Goal: Navigation & Orientation: Find specific page/section

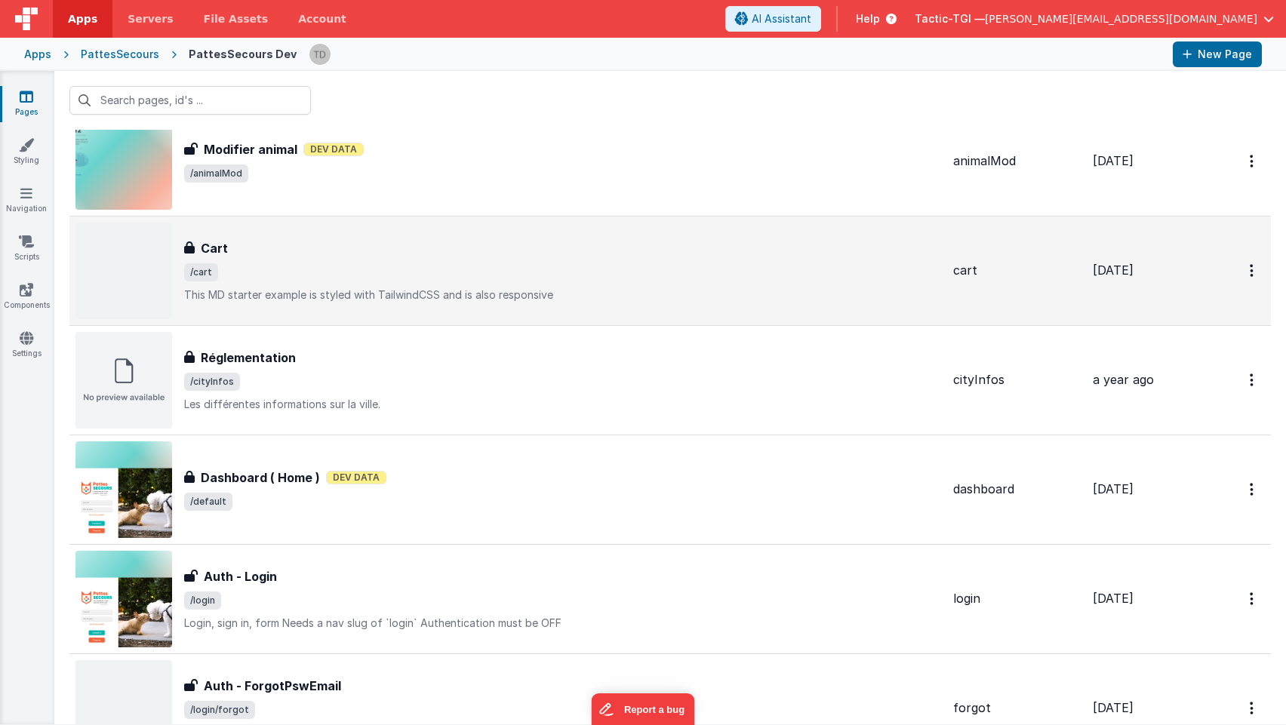
scroll to position [166, 0]
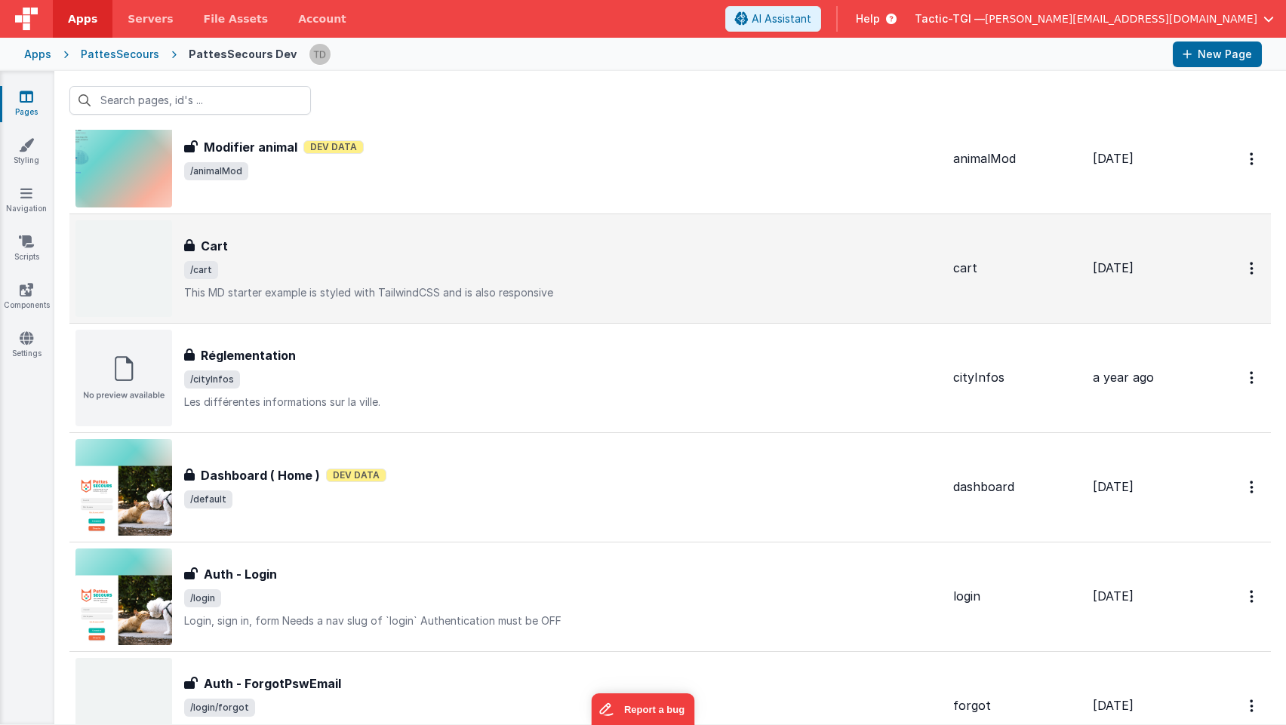
click at [220, 248] on h3 "Cart" at bounding box center [214, 246] width 27 height 18
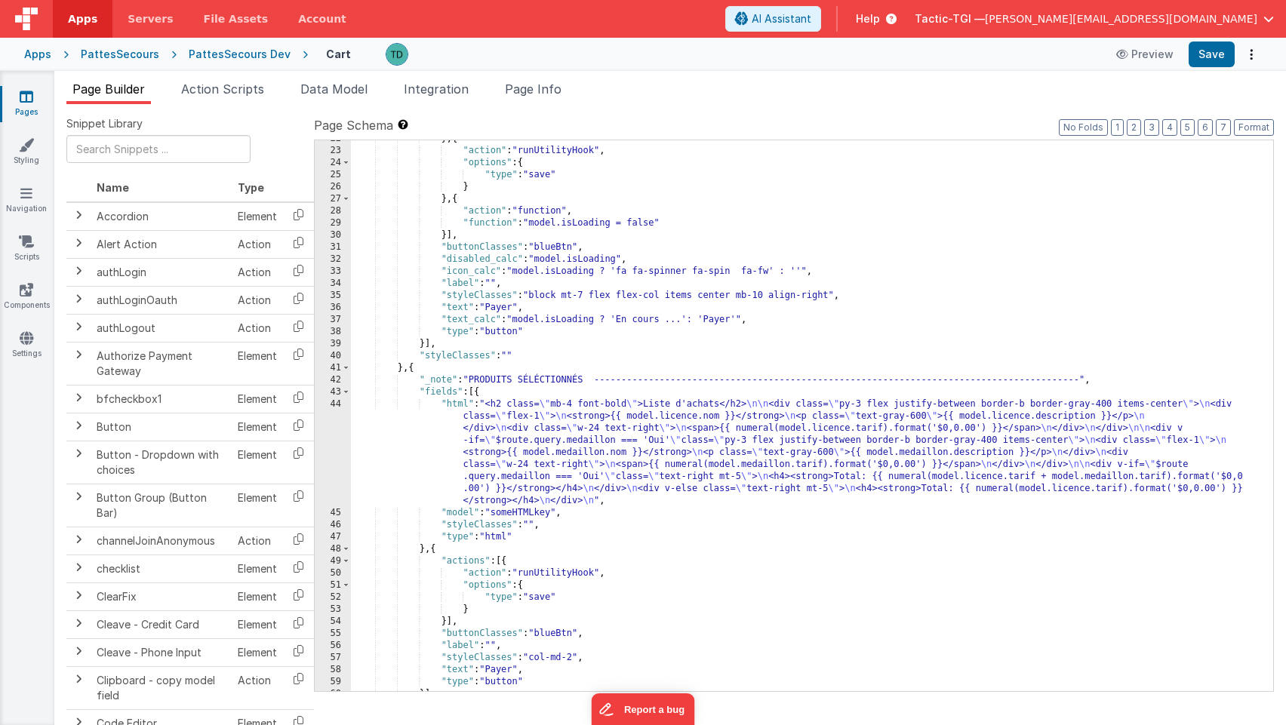
scroll to position [572, 0]
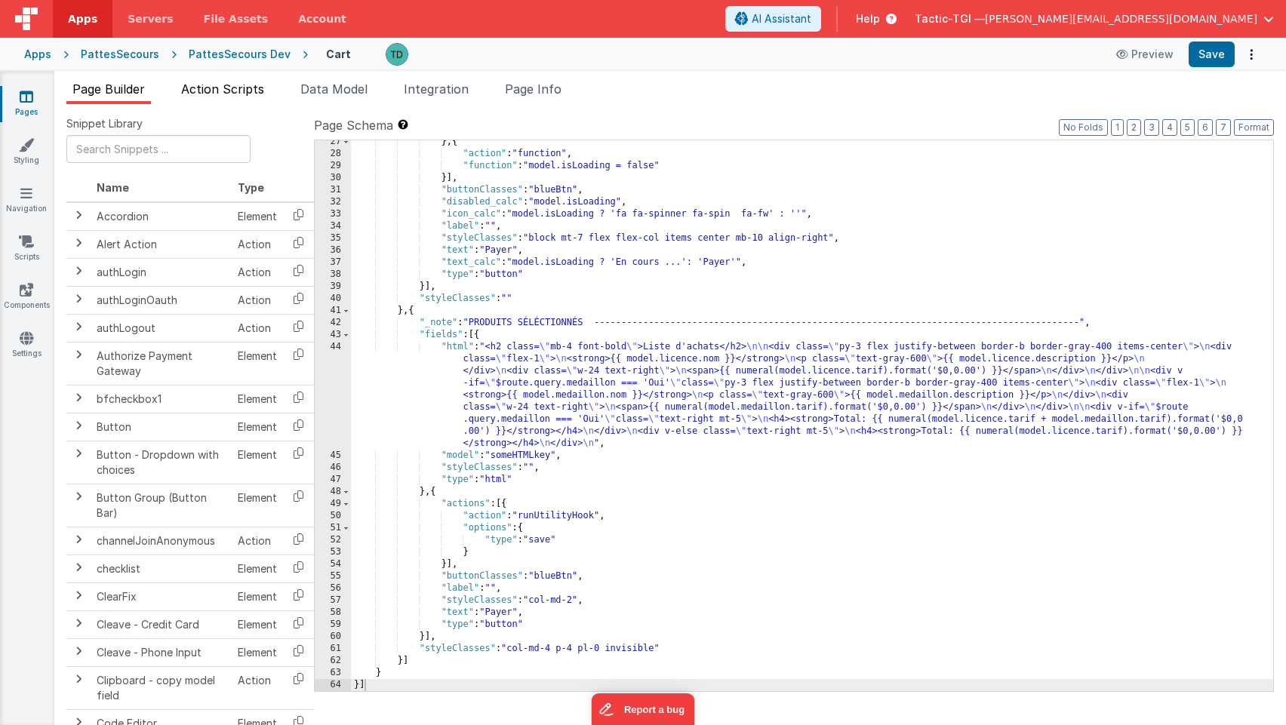
click at [251, 91] on span "Action Scripts" at bounding box center [222, 89] width 83 height 15
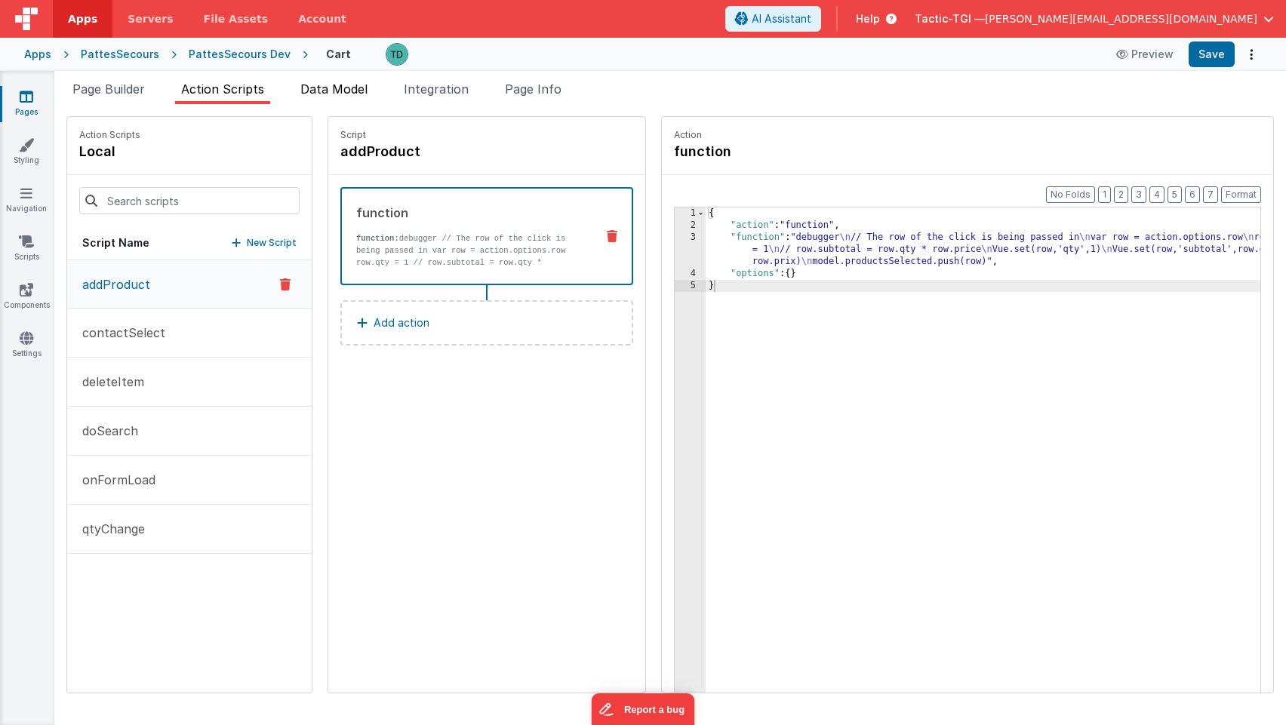
click at [331, 95] on span "Data Model" at bounding box center [333, 89] width 67 height 15
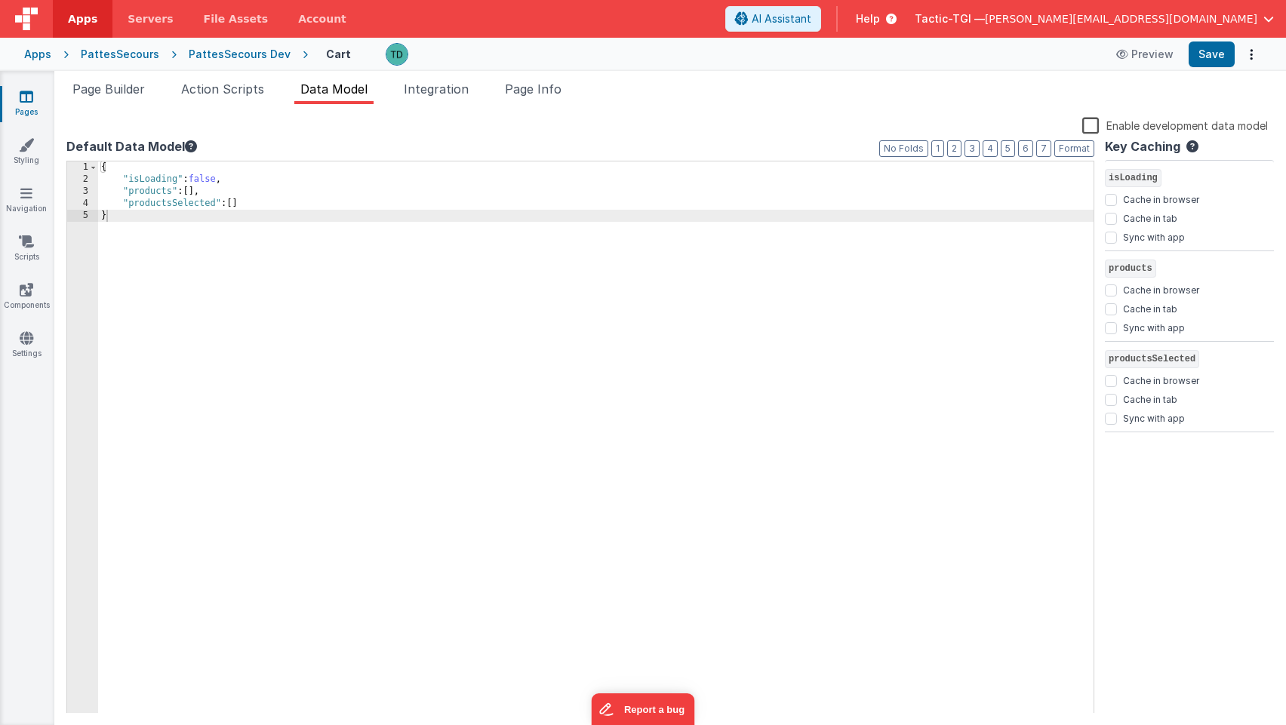
click at [479, 91] on ul "Page Builder Action Scripts Data Model Integration Page Info" at bounding box center [670, 92] width 1232 height 24
click at [456, 88] on span "Integration" at bounding box center [436, 89] width 65 height 15
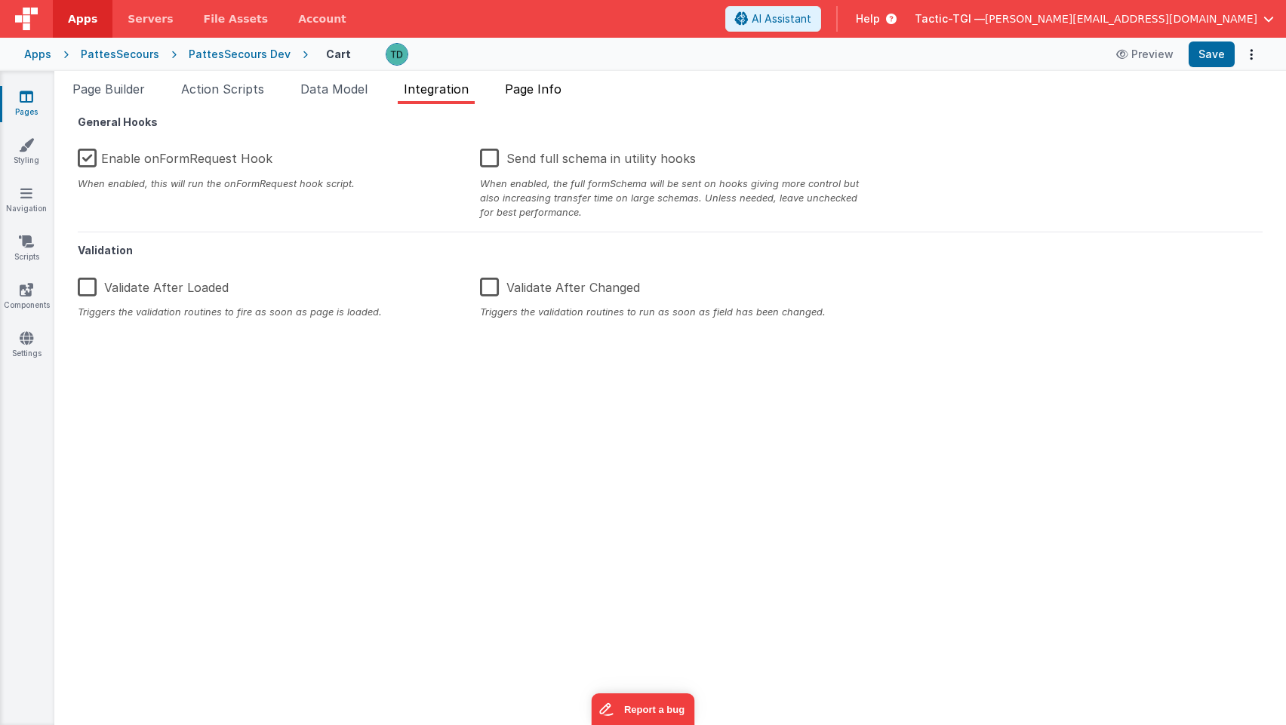
click at [517, 91] on span "Page Info" at bounding box center [533, 89] width 57 height 15
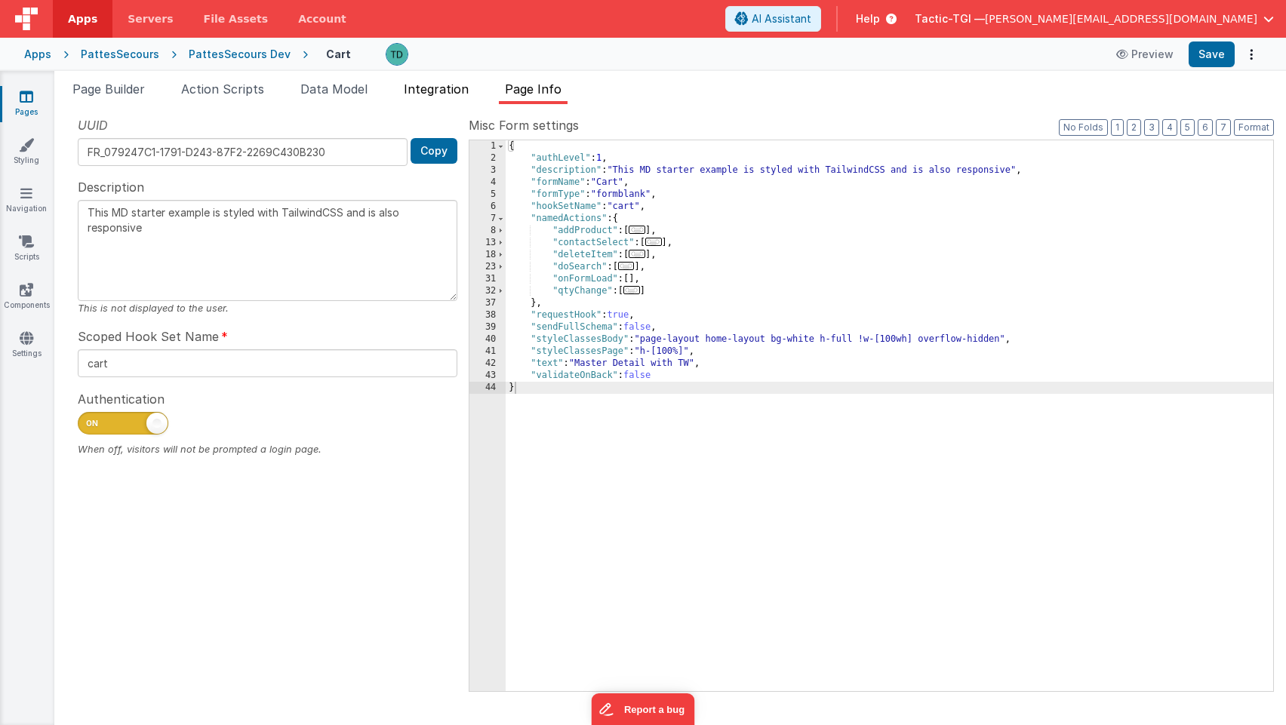
click at [460, 100] on li "Integration" at bounding box center [436, 92] width 77 height 24
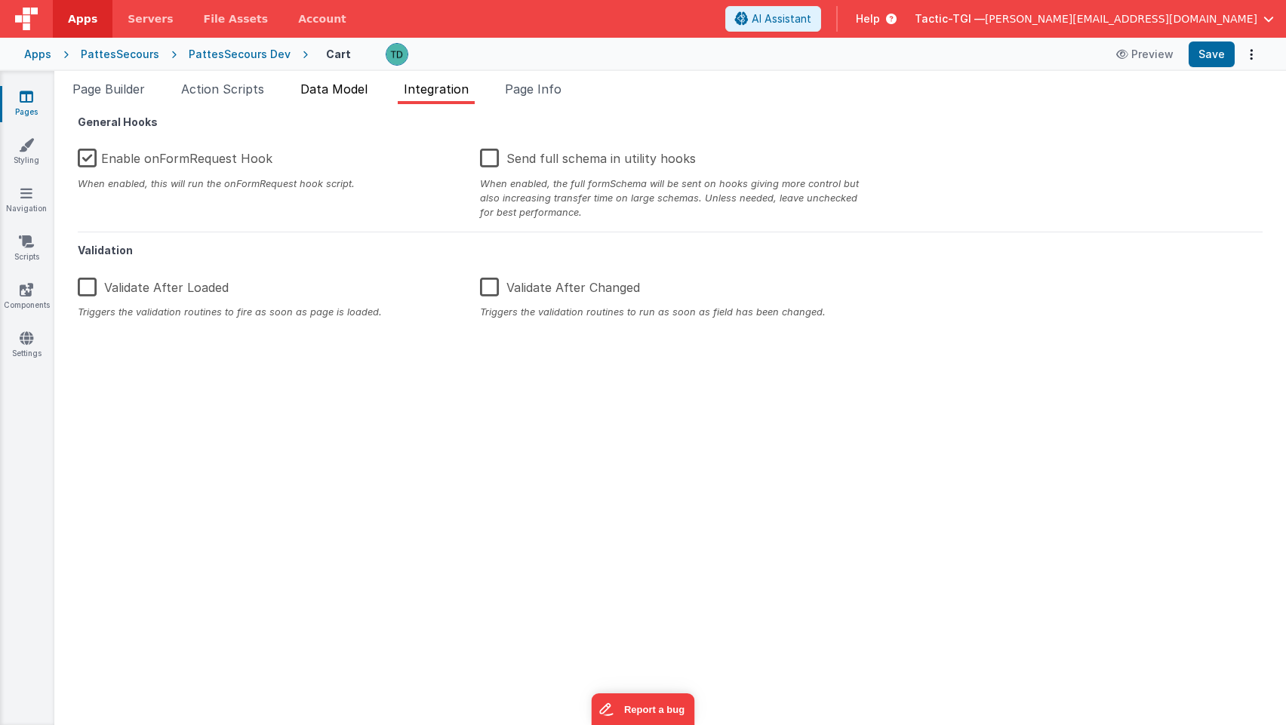
click at [351, 88] on span "Data Model" at bounding box center [333, 89] width 67 height 15
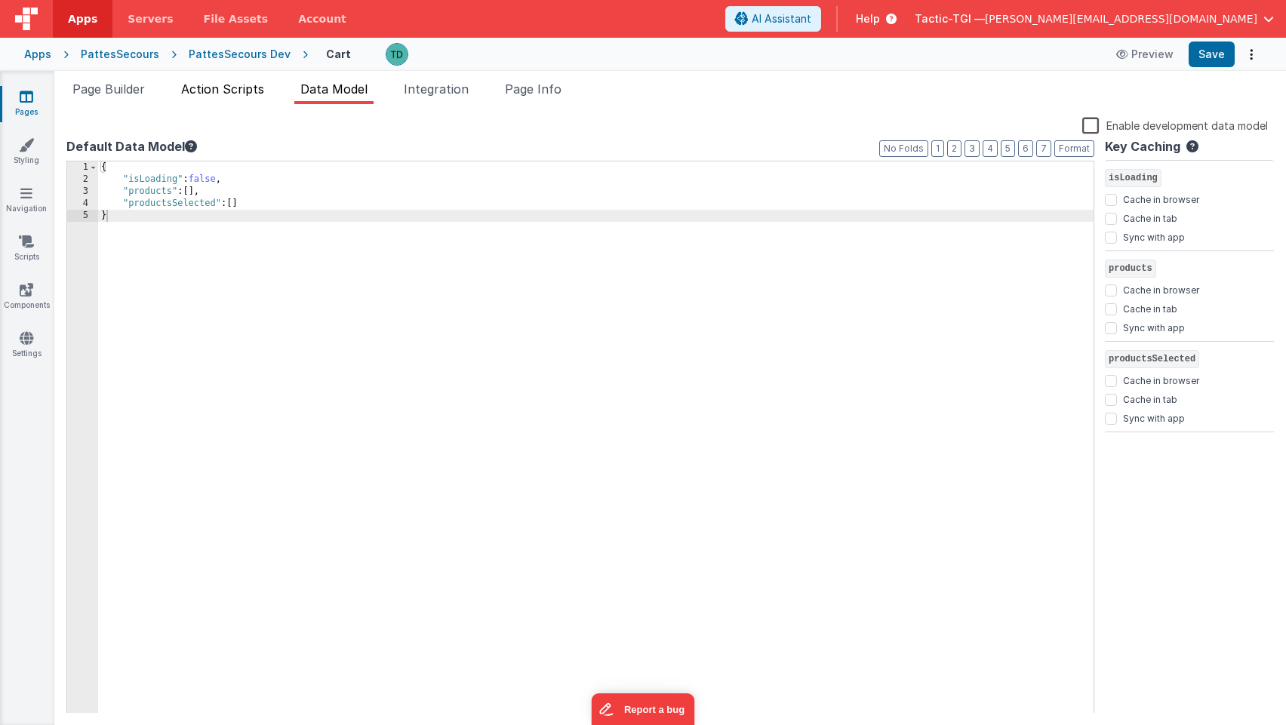
drag, startPoint x: 257, startPoint y: 85, endPoint x: 265, endPoint y: 88, distance: 8.6
click at [257, 85] on span "Action Scripts" at bounding box center [222, 89] width 83 height 15
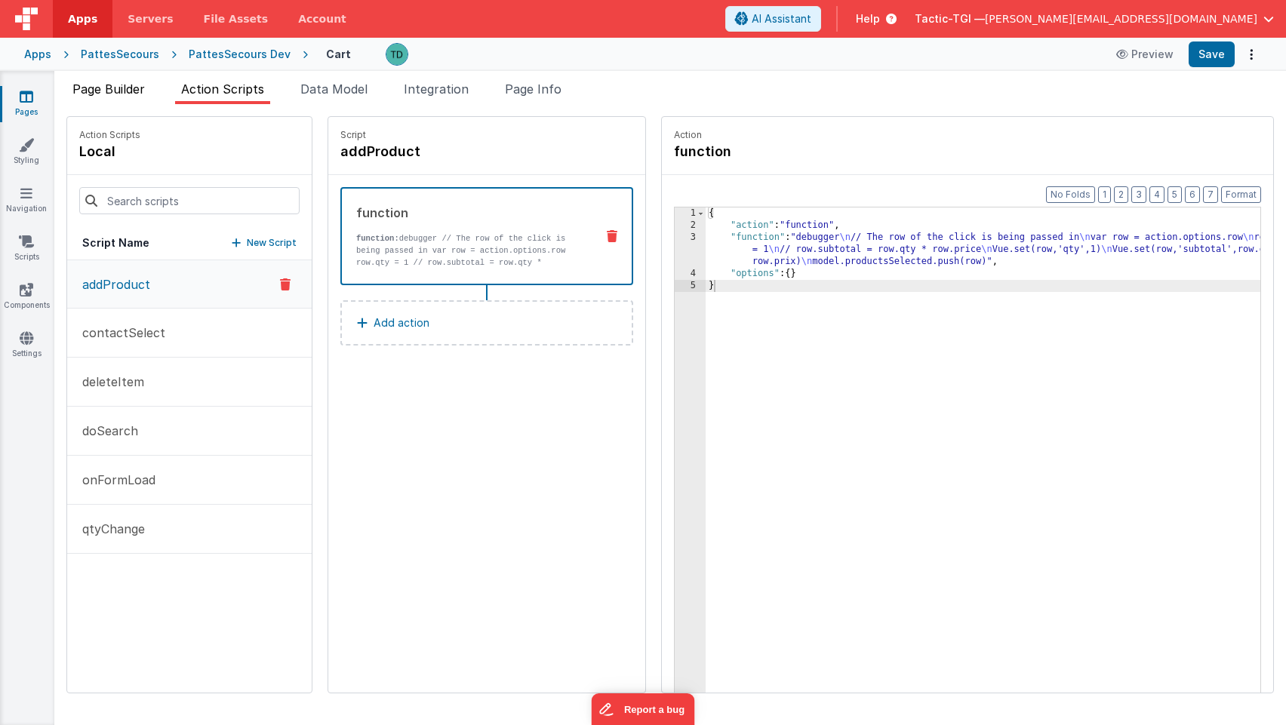
click at [143, 83] on span "Page Builder" at bounding box center [108, 89] width 72 height 15
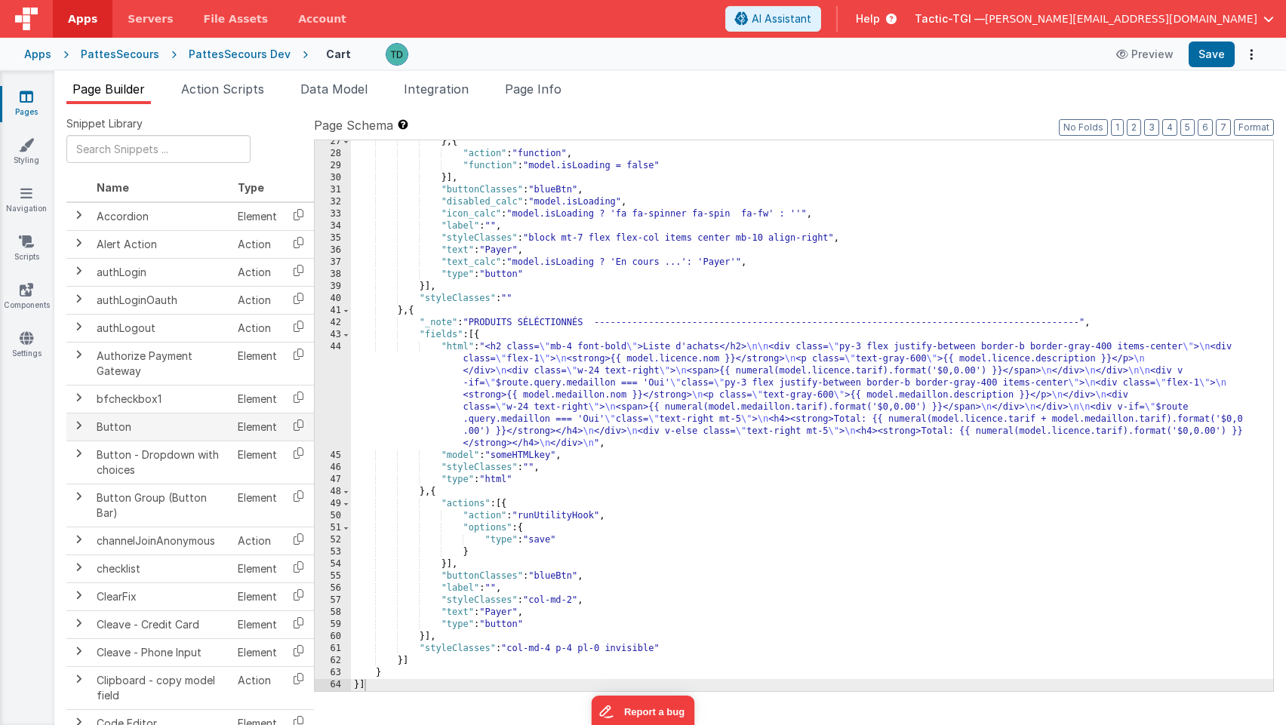
click at [77, 424] on span at bounding box center [78, 426] width 12 height 12
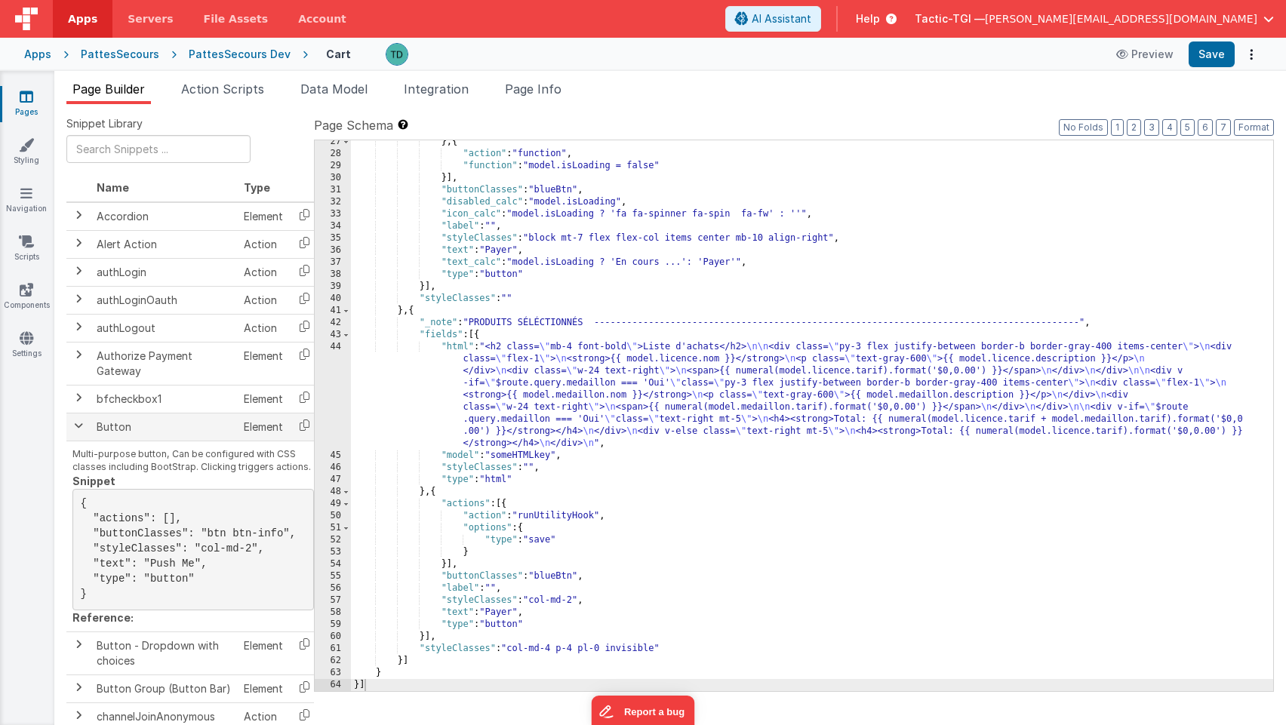
click at [77, 424] on span at bounding box center [78, 426] width 12 height 12
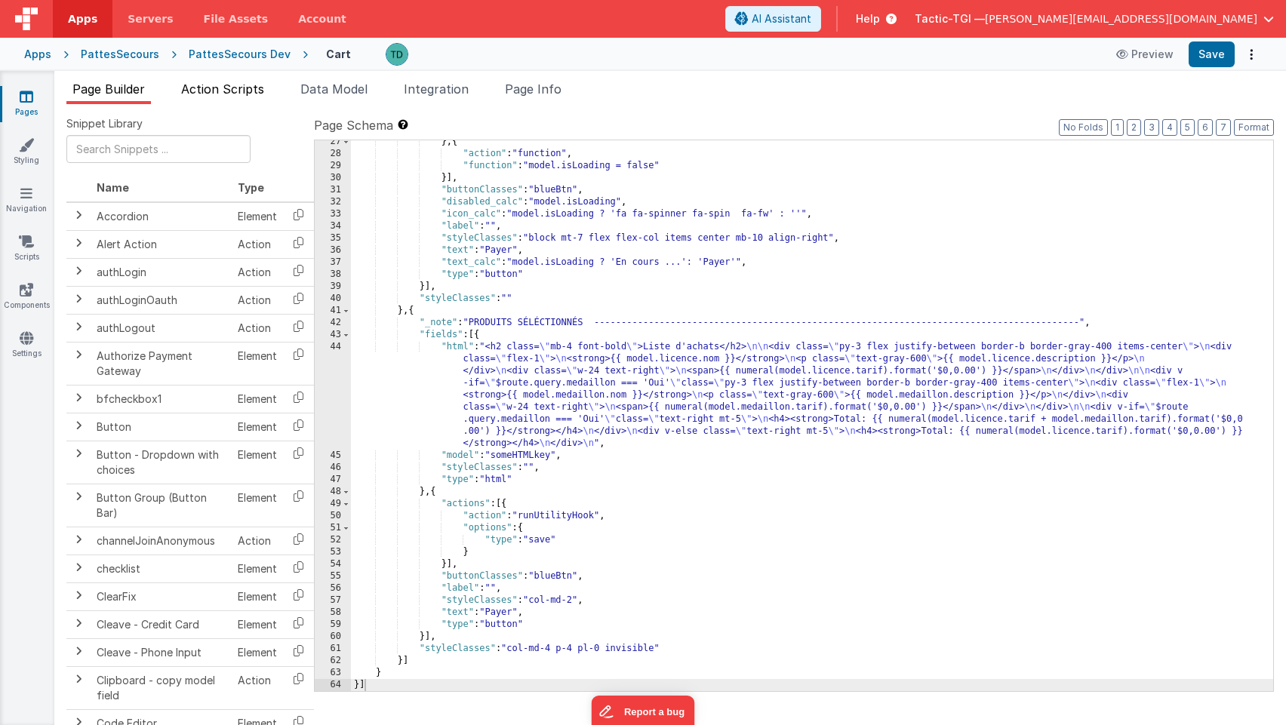
click at [263, 94] on span "Action Scripts" at bounding box center [222, 89] width 83 height 15
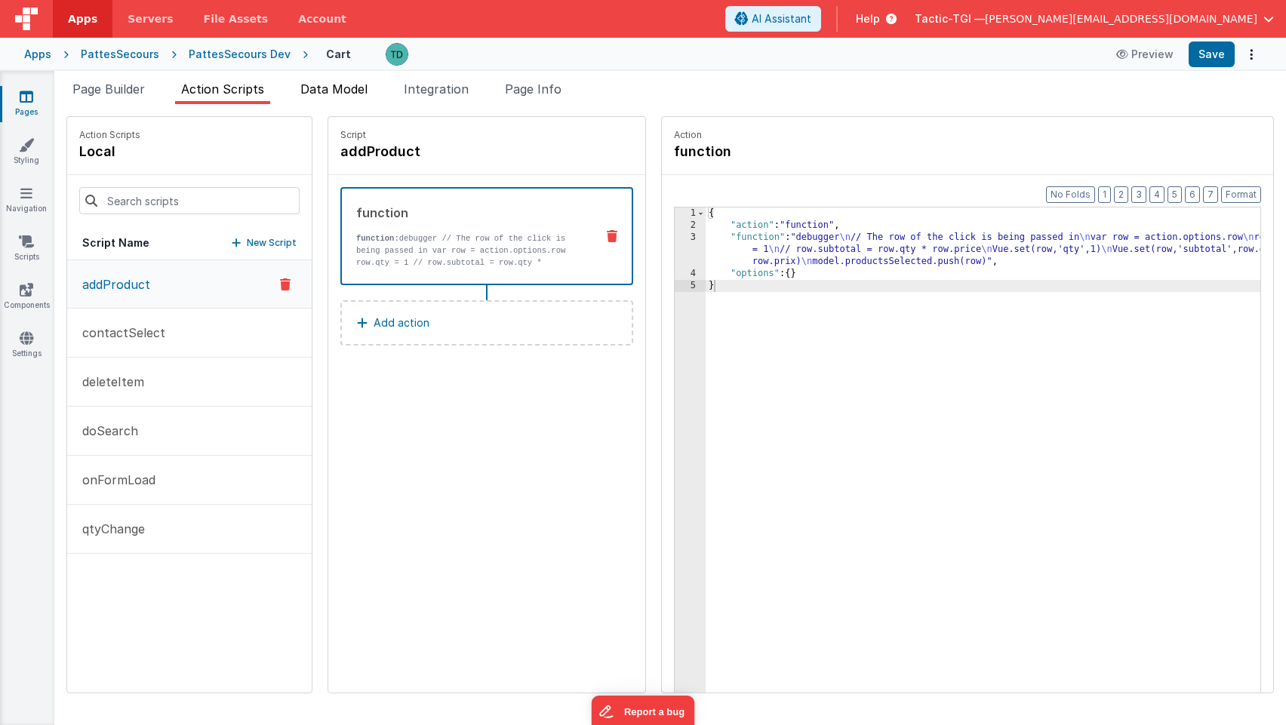
click at [362, 89] on span "Data Model" at bounding box center [333, 89] width 67 height 15
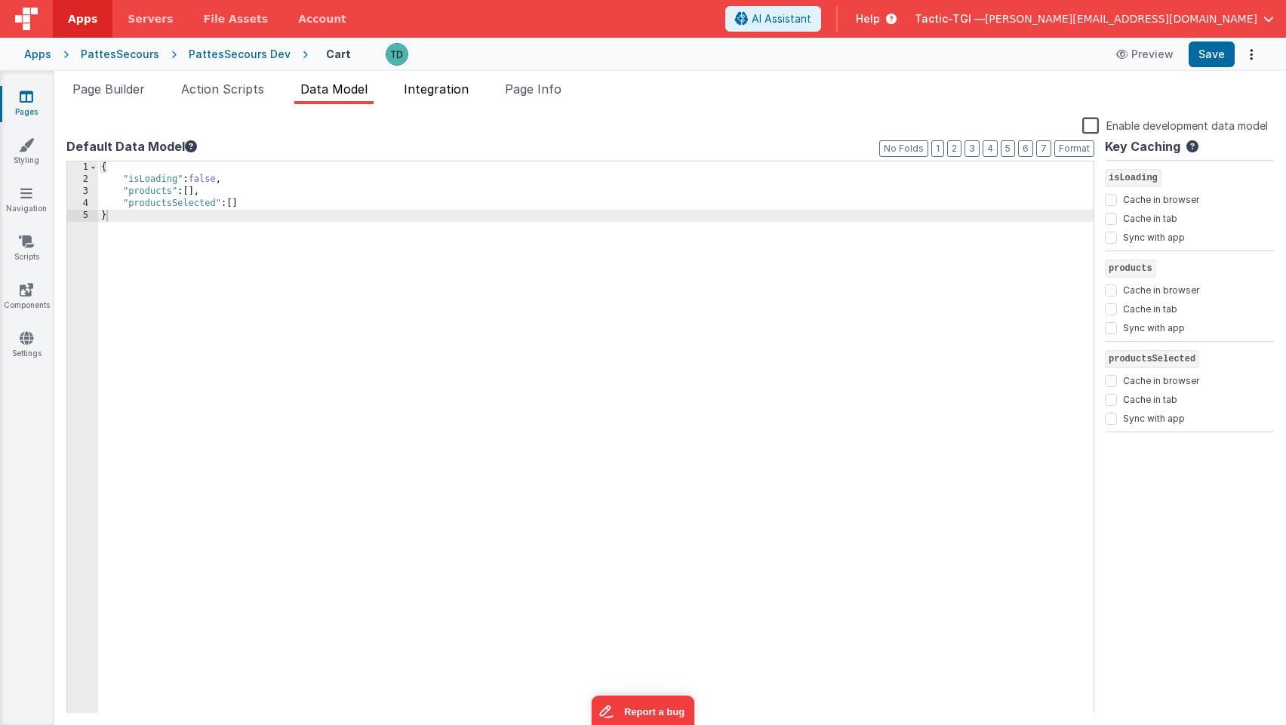
click at [448, 90] on span "Integration" at bounding box center [436, 89] width 65 height 15
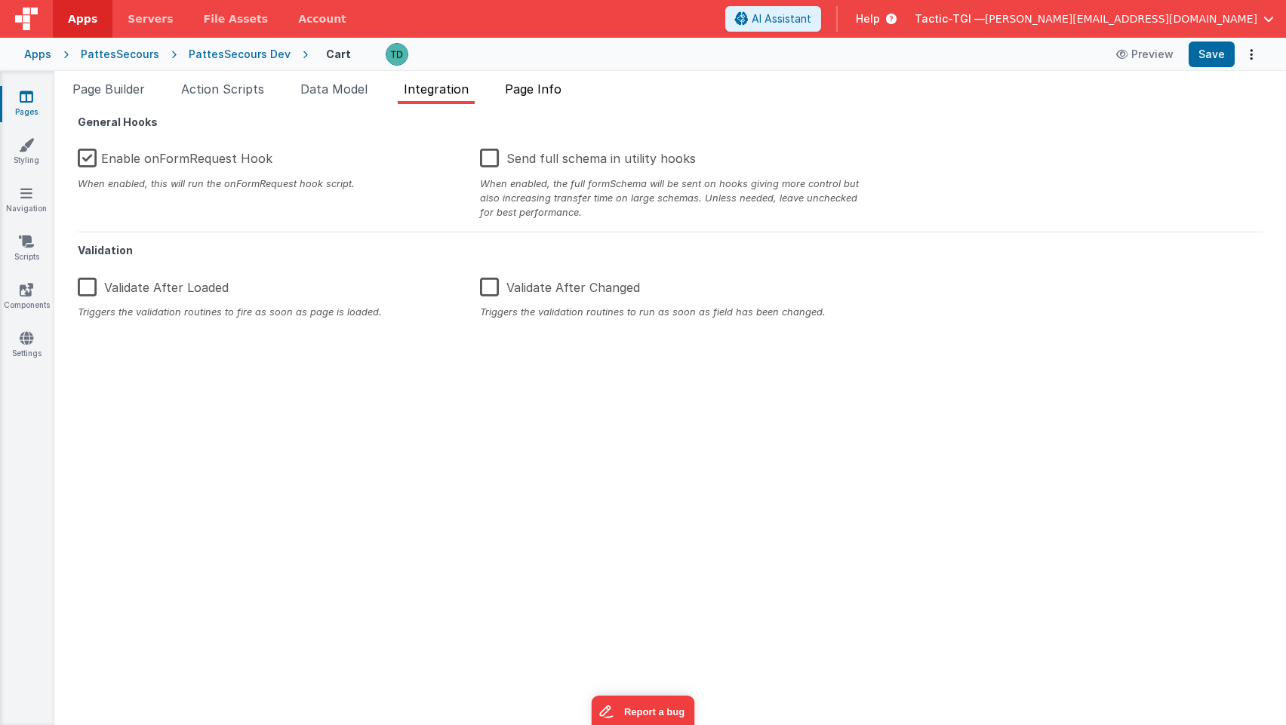
click at [544, 93] on span "Page Info" at bounding box center [533, 89] width 57 height 15
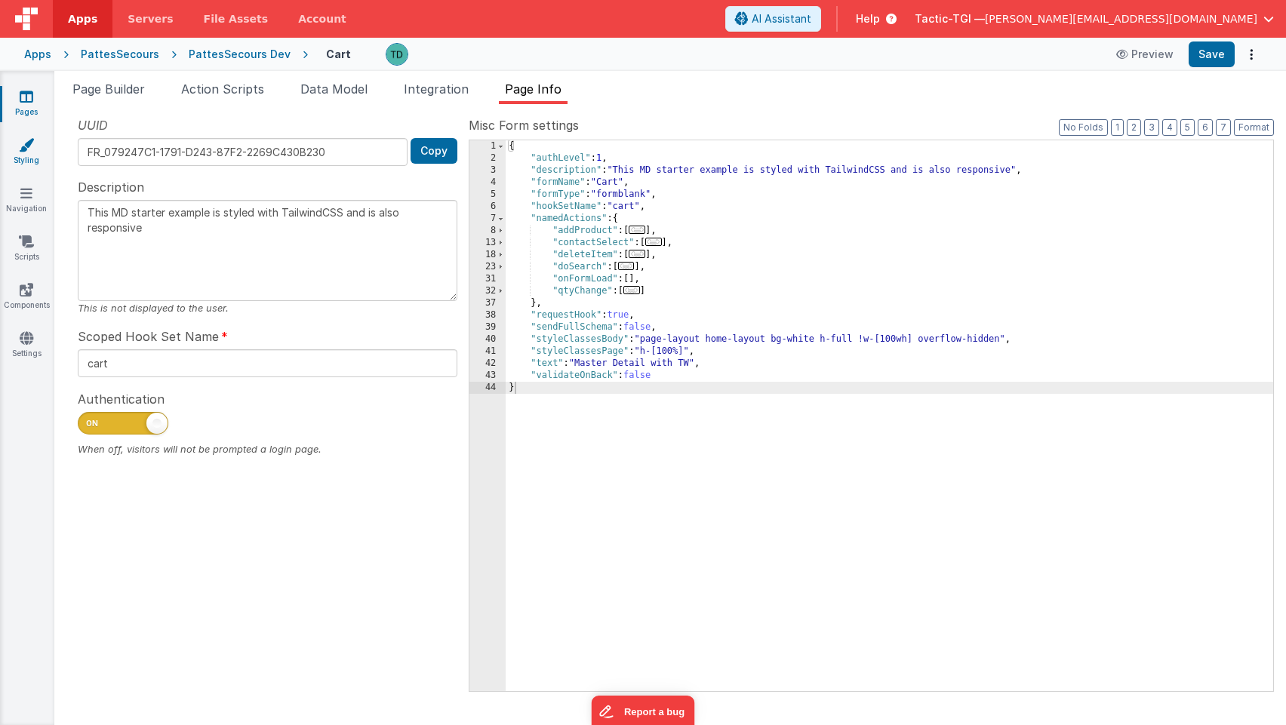
click at [18, 153] on link "Styling" at bounding box center [26, 152] width 54 height 30
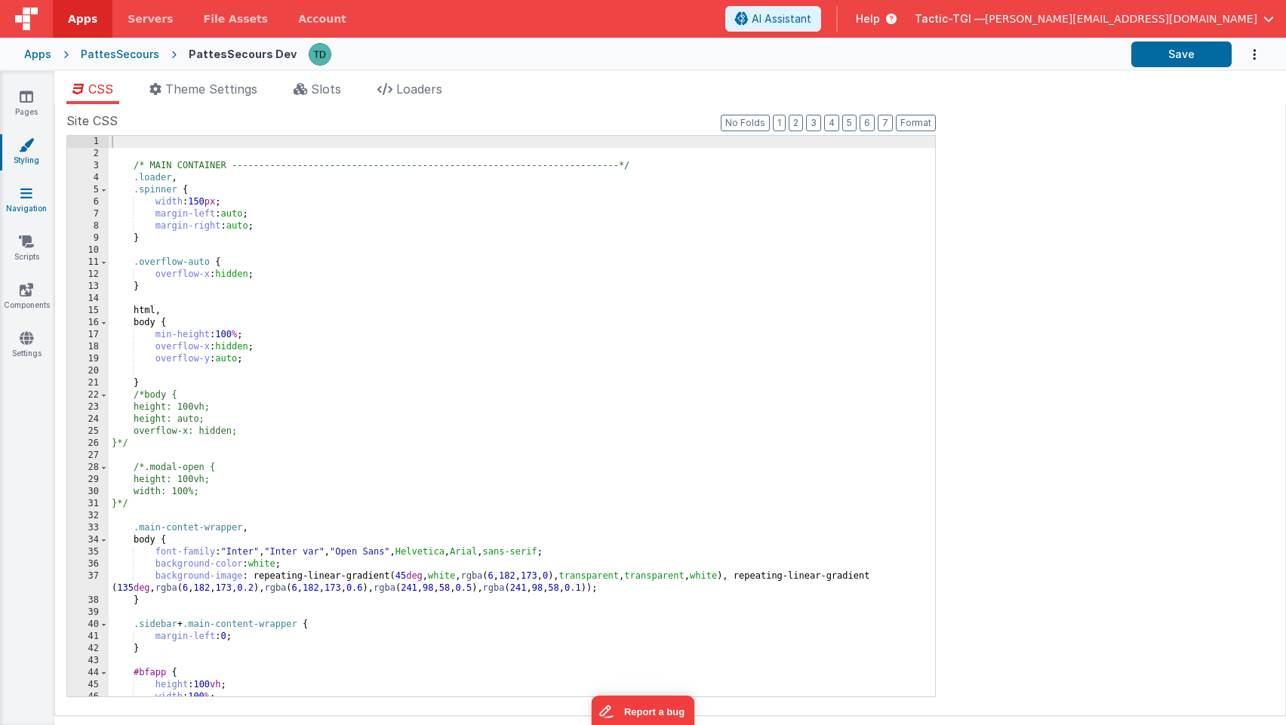
click at [27, 204] on link "Navigation" at bounding box center [26, 201] width 54 height 30
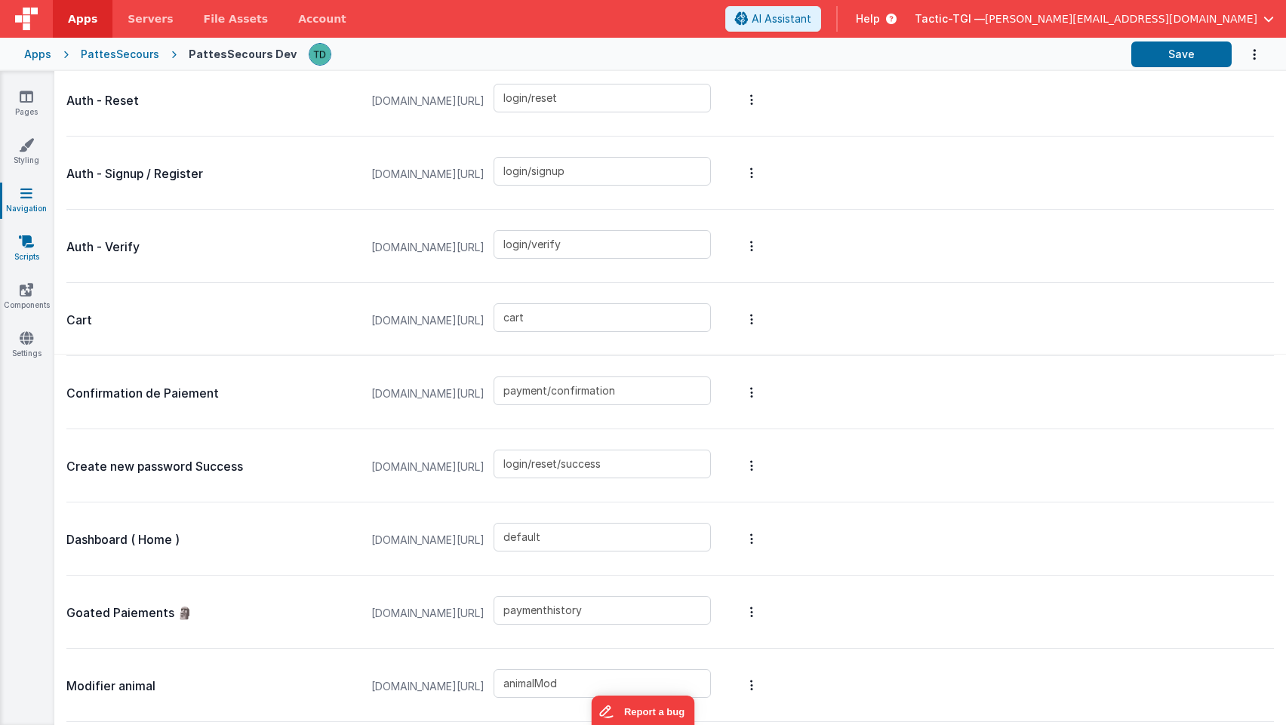
scroll to position [346, 0]
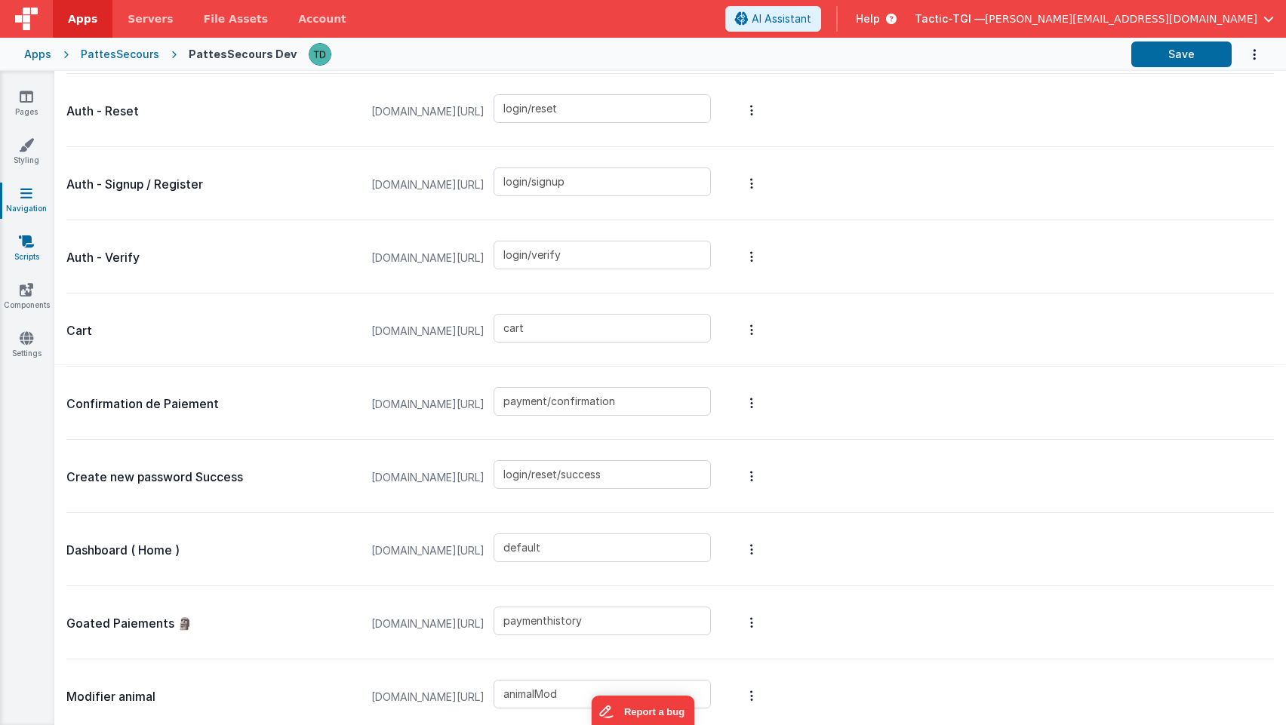
click at [26, 248] on icon at bounding box center [26, 241] width 15 height 15
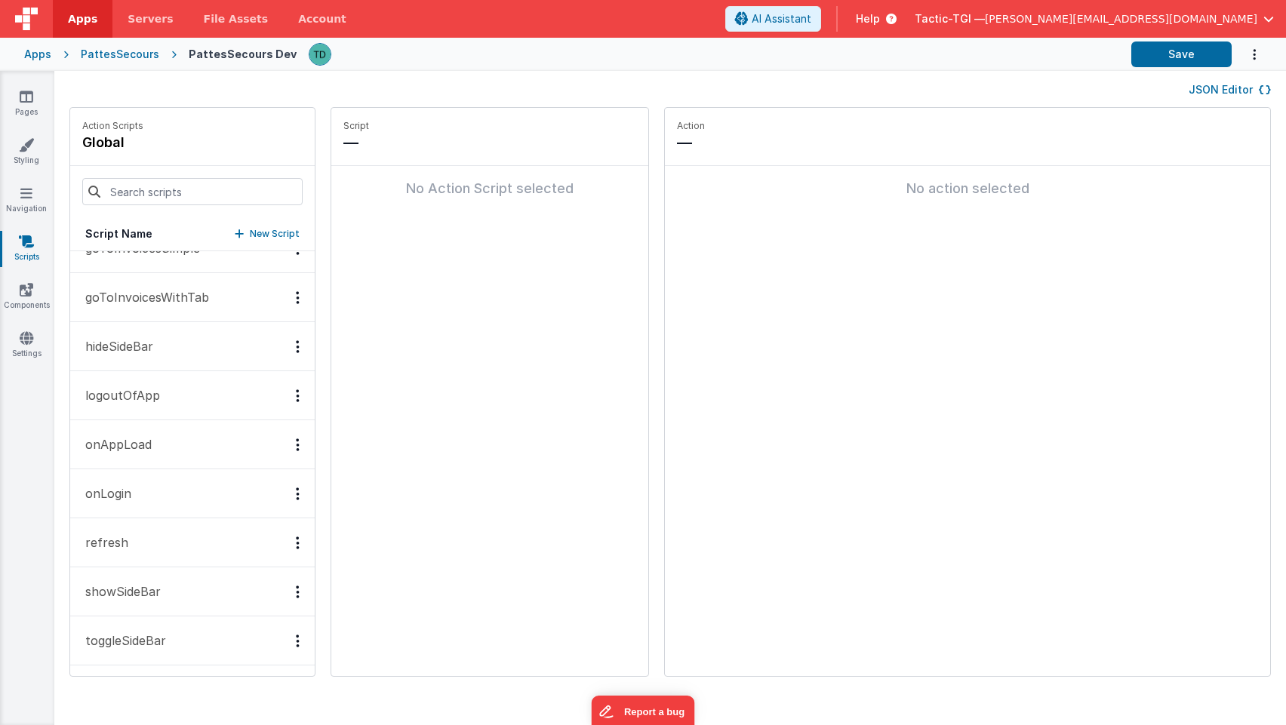
scroll to position [372, 0]
click at [28, 294] on icon at bounding box center [27, 289] width 14 height 15
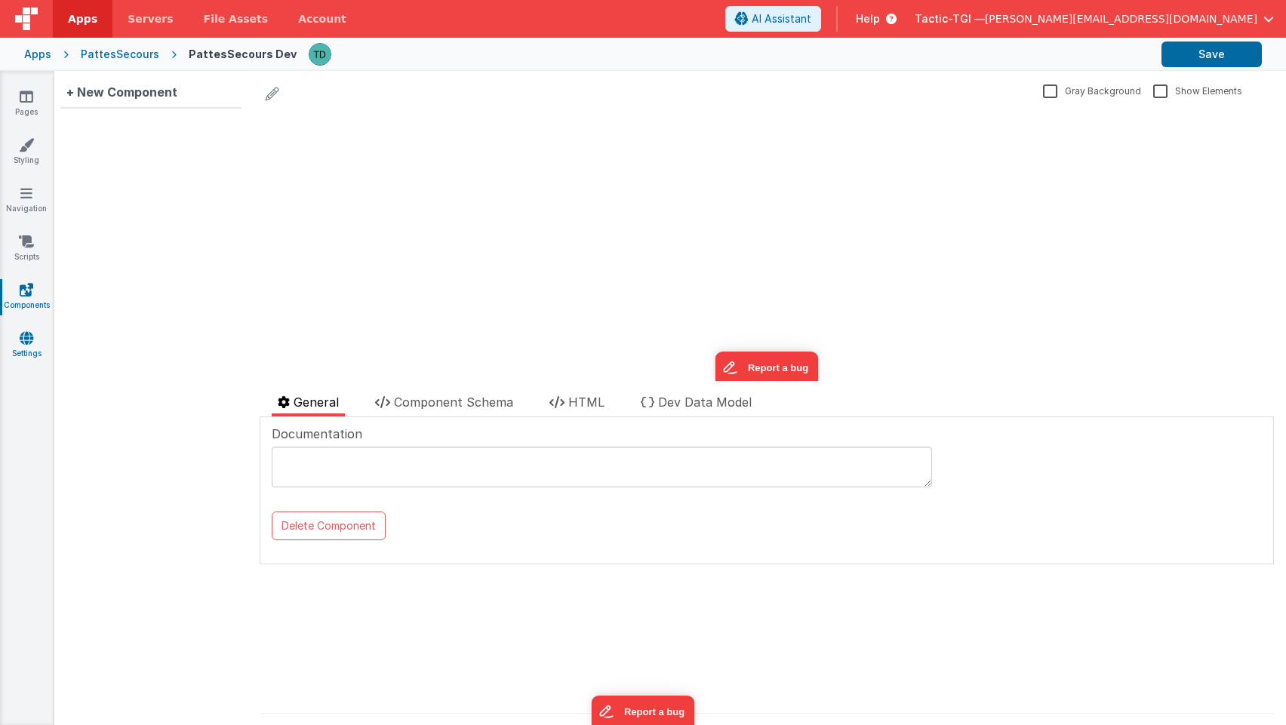
click at [30, 343] on icon at bounding box center [27, 338] width 14 height 15
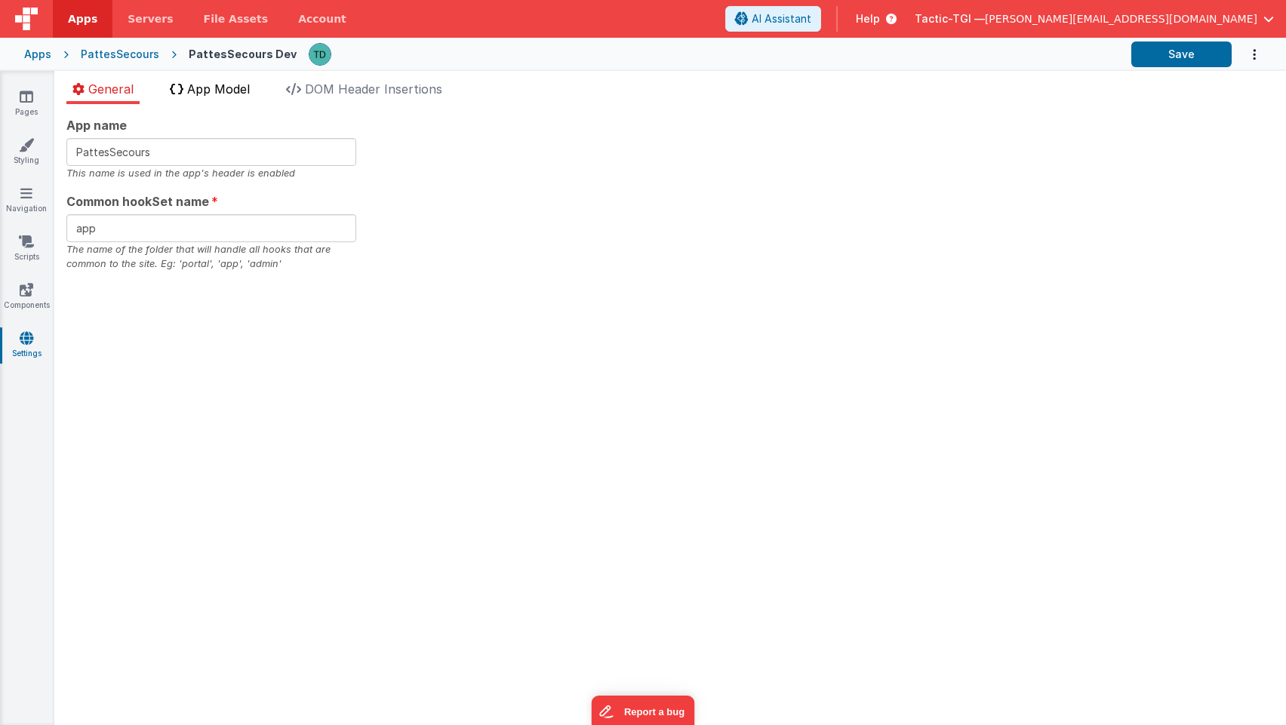
click at [238, 94] on span "App Model" at bounding box center [218, 89] width 63 height 15
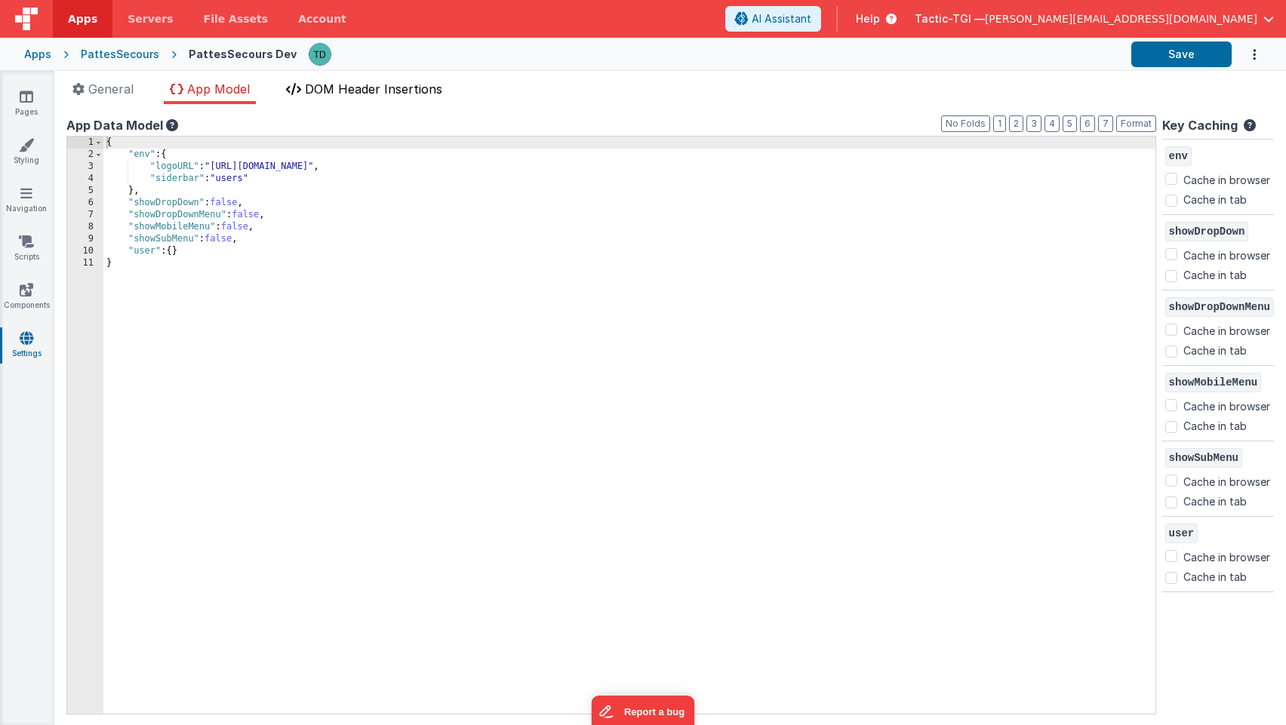
click at [402, 89] on span "DOM Header Insertions" at bounding box center [373, 89] width 137 height 15
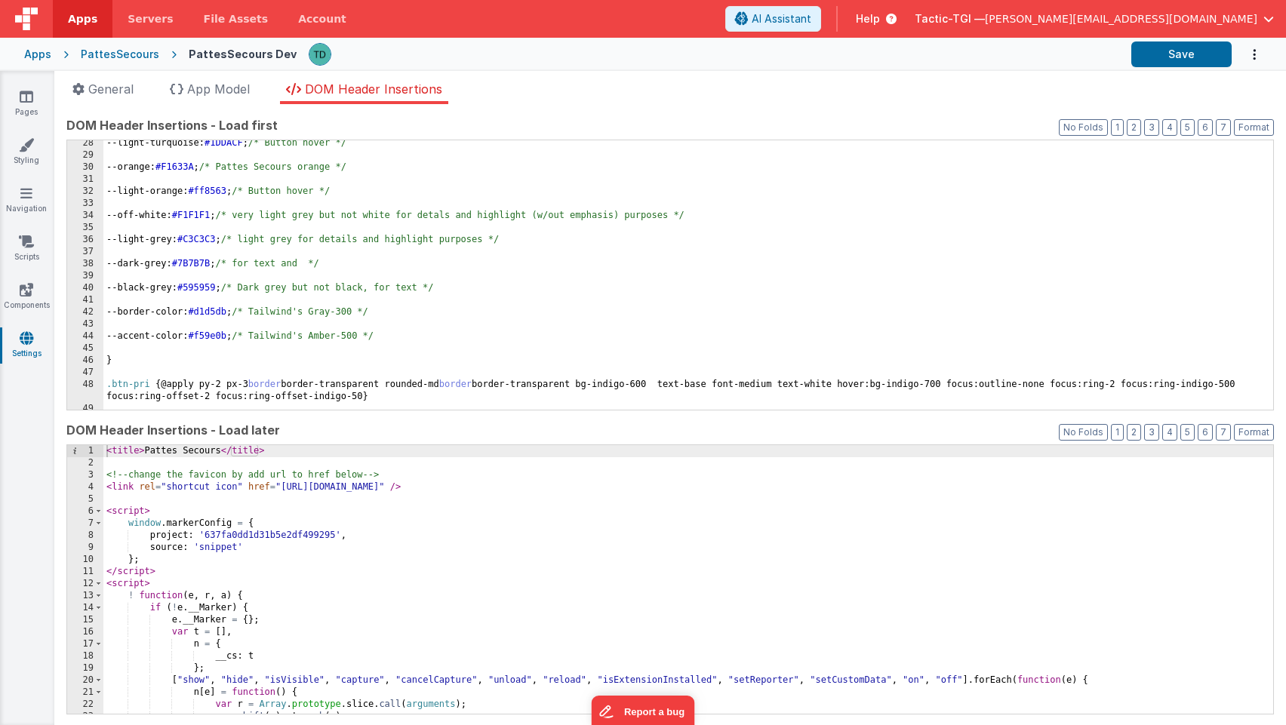
scroll to position [334, 0]
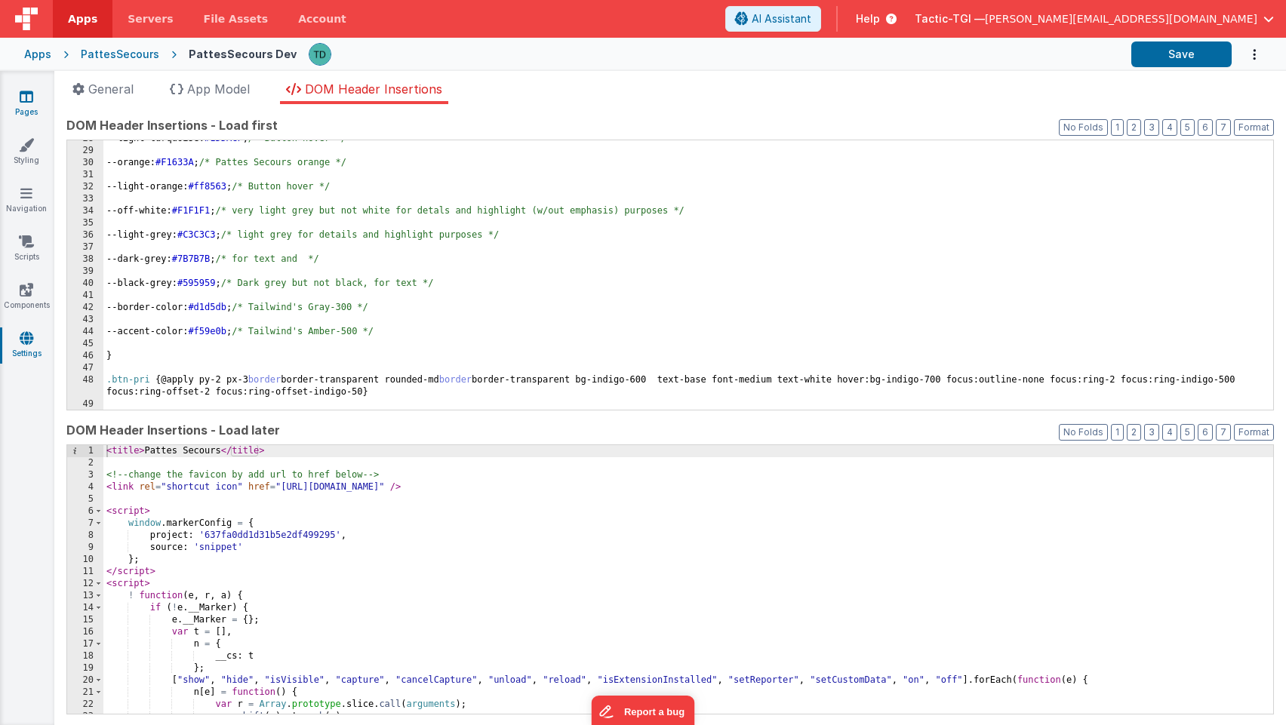
click at [24, 96] on icon at bounding box center [27, 96] width 14 height 15
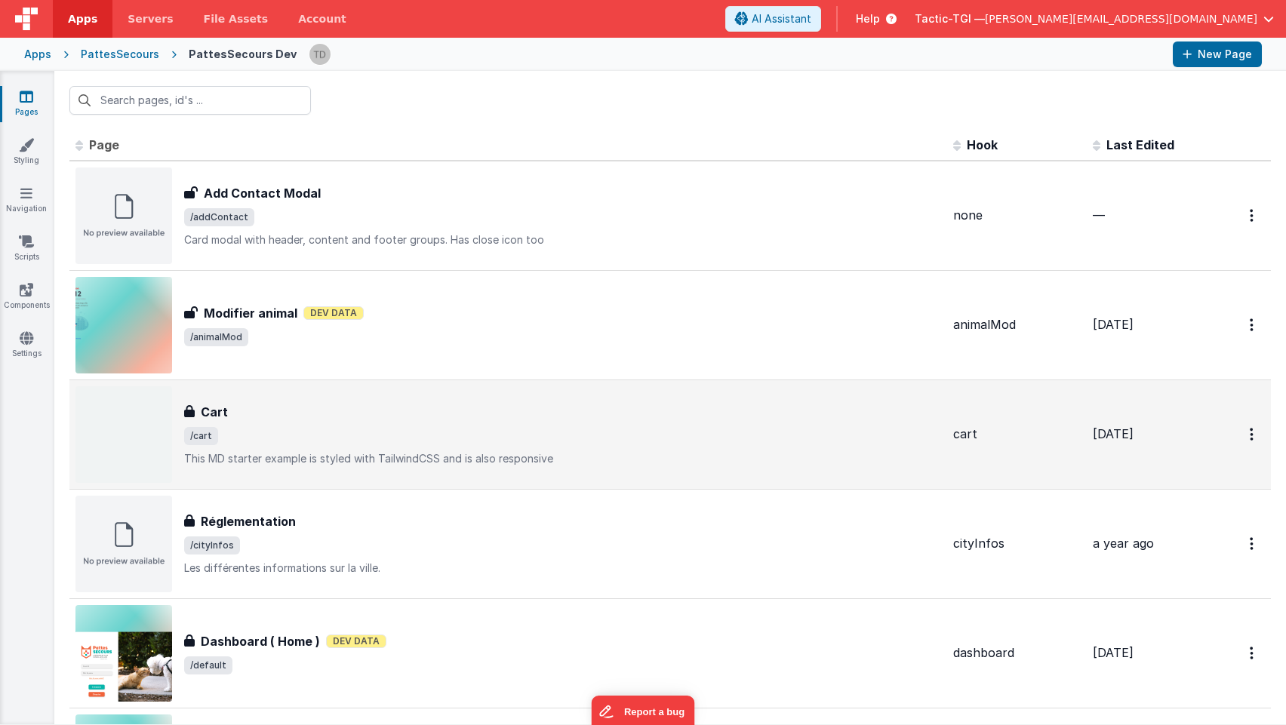
click at [206, 406] on h3 "Cart" at bounding box center [214, 412] width 27 height 18
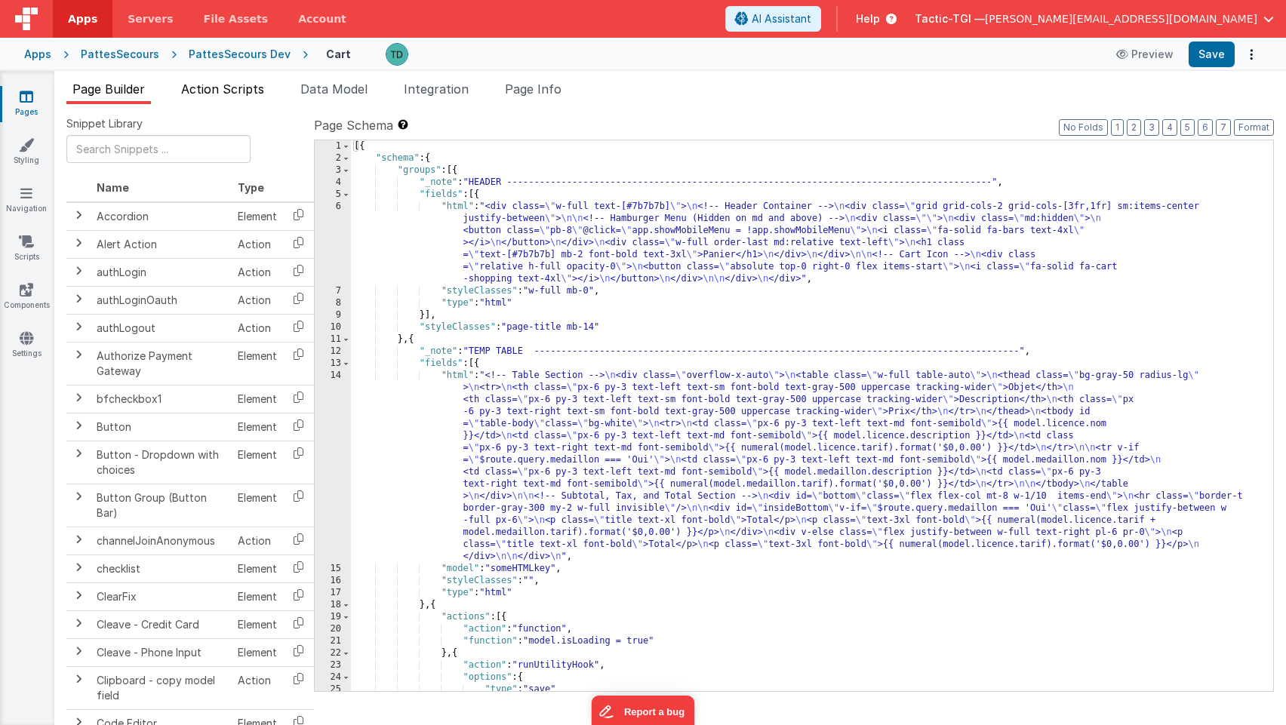
click at [270, 85] on li "Action Scripts" at bounding box center [222, 92] width 95 height 24
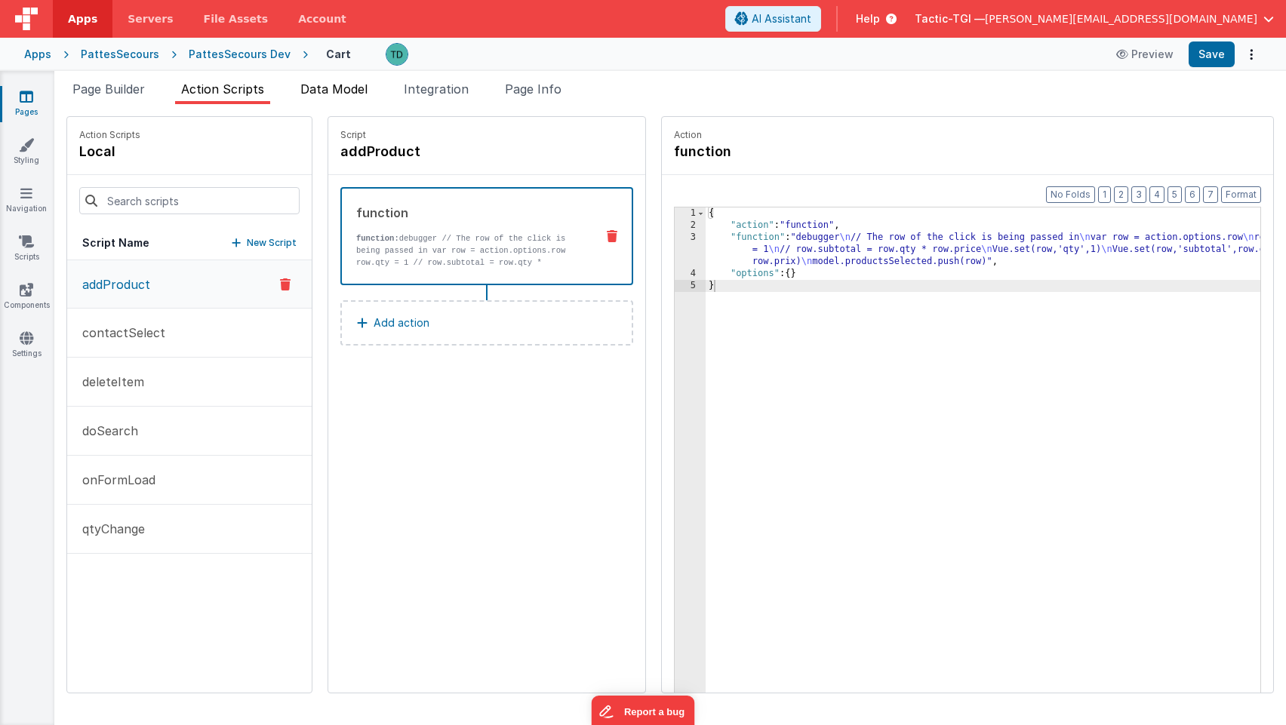
click at [343, 80] on li "Data Model" at bounding box center [333, 92] width 79 height 24
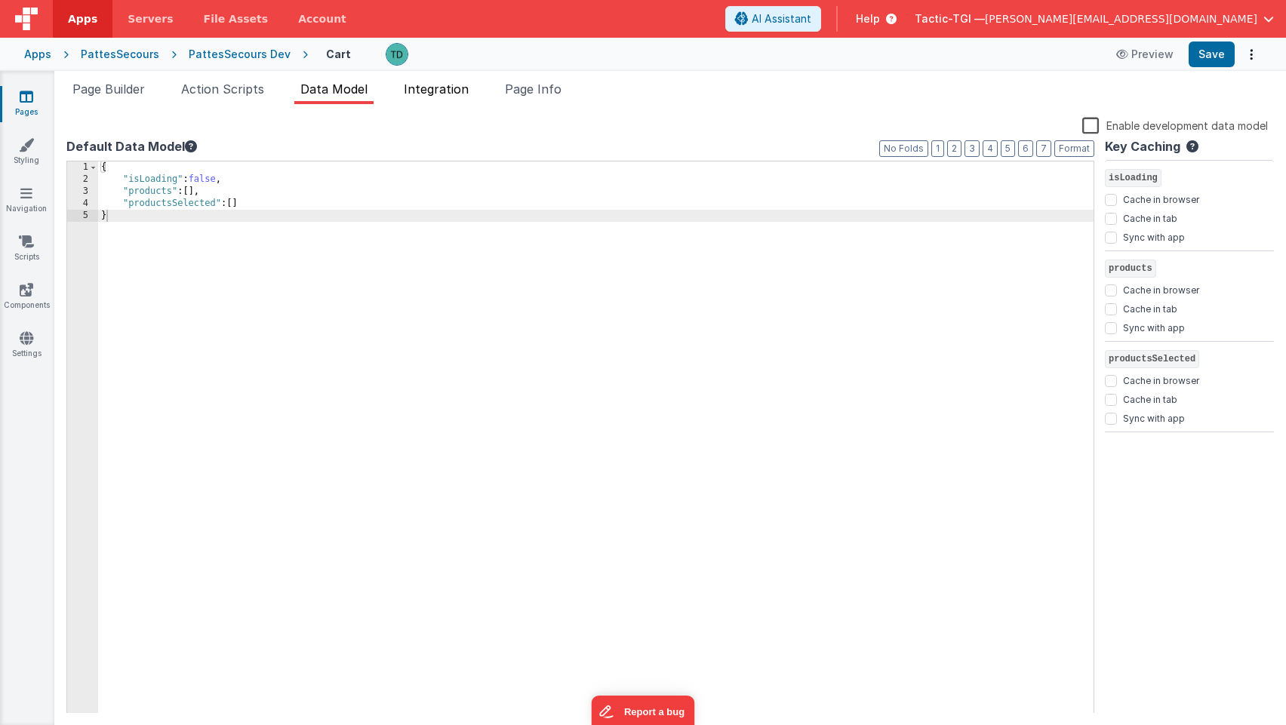
click at [439, 91] on span "Integration" at bounding box center [436, 89] width 65 height 15
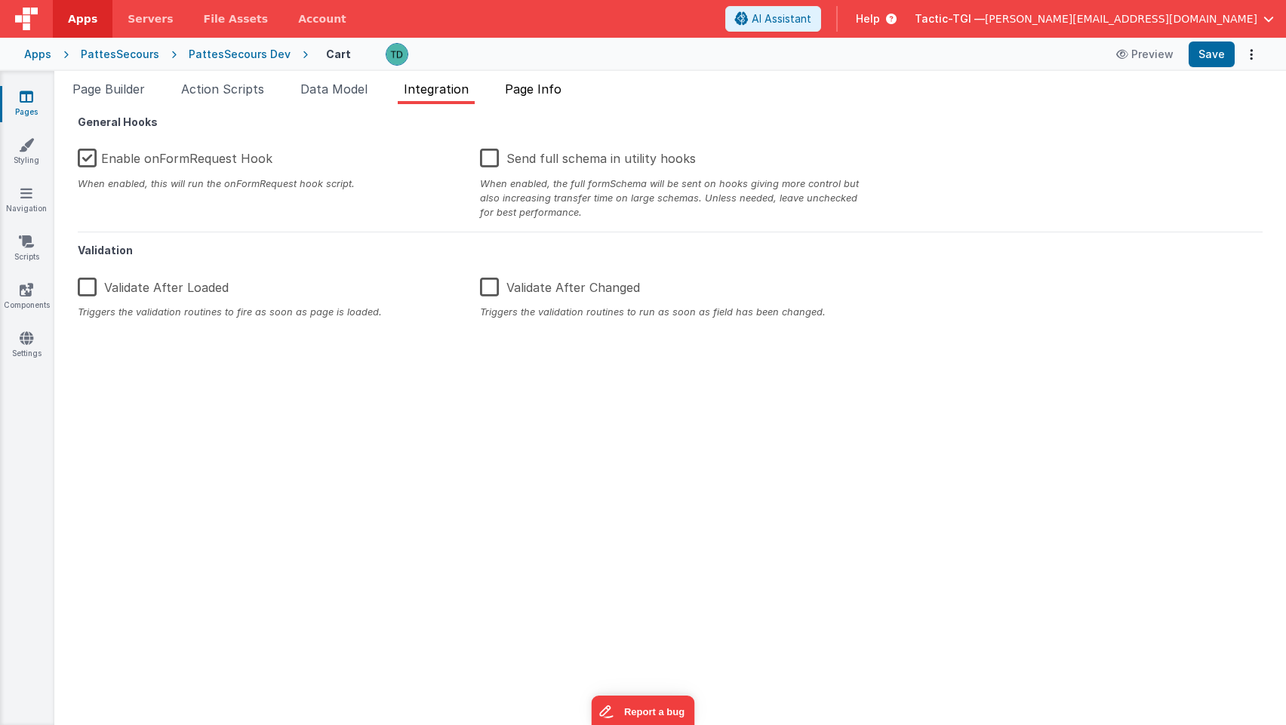
click at [525, 90] on span "Page Info" at bounding box center [533, 89] width 57 height 15
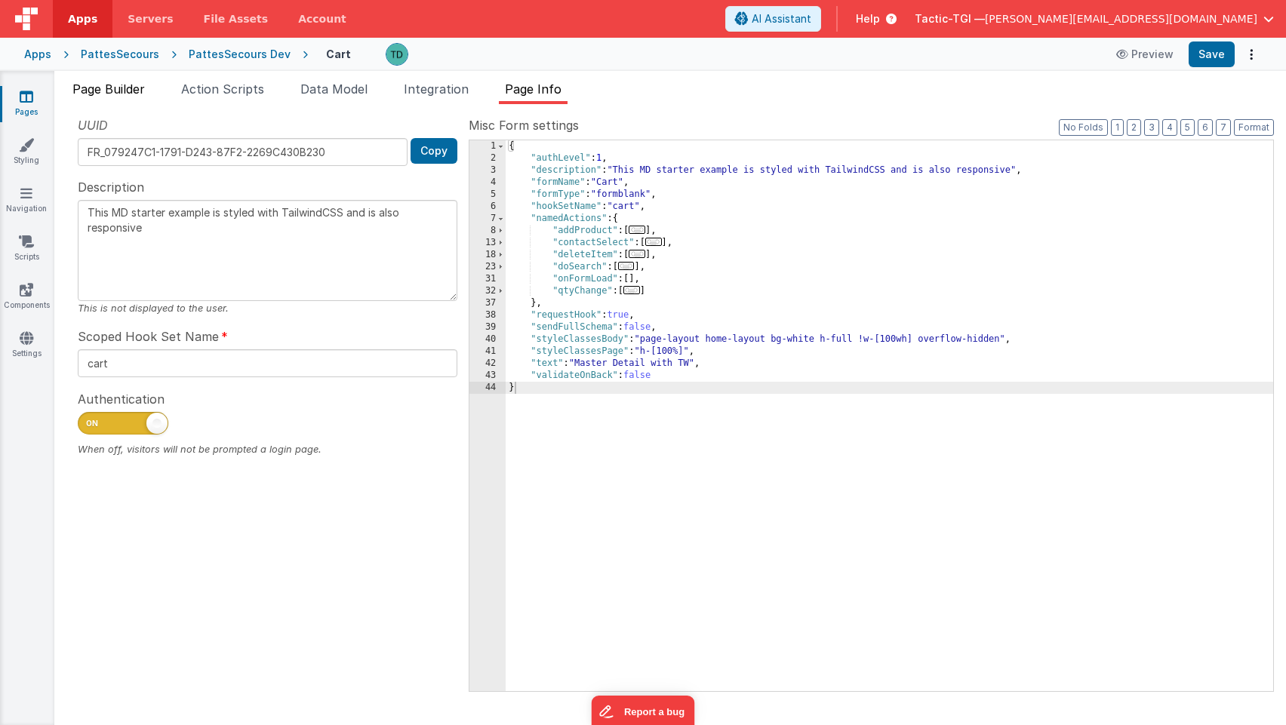
click at [93, 86] on span "Page Builder" at bounding box center [108, 89] width 72 height 15
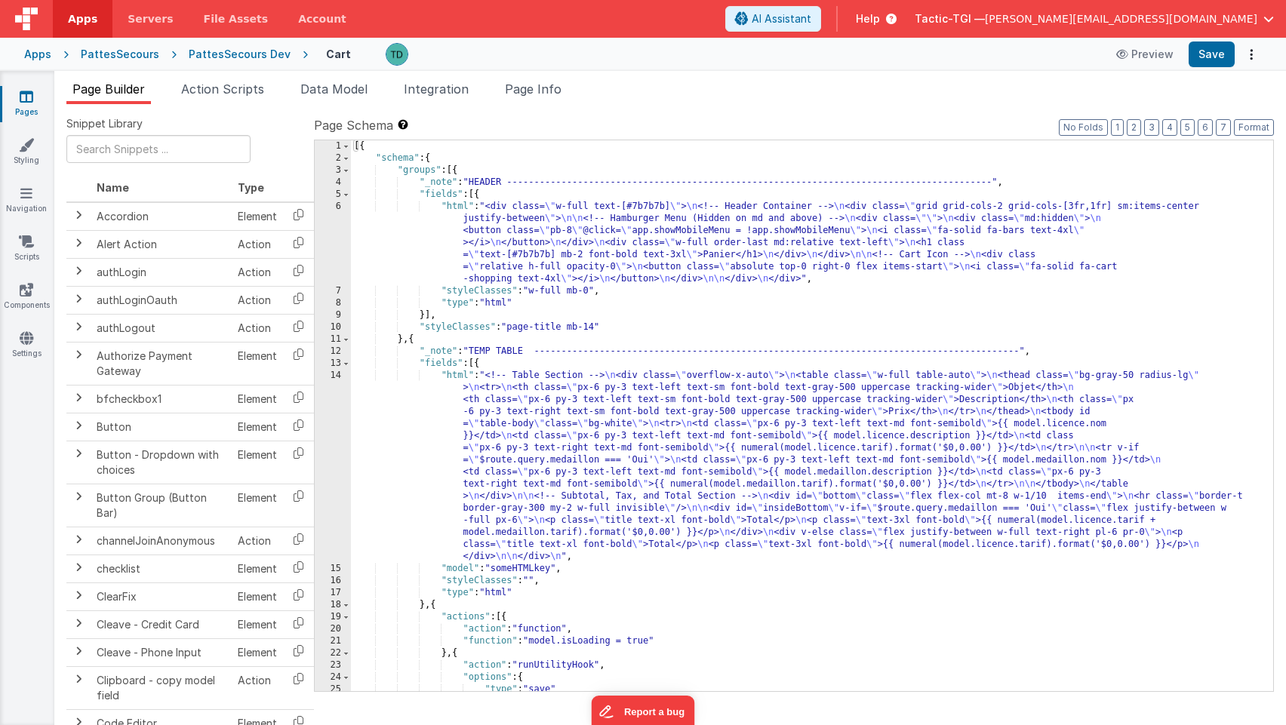
click at [29, 53] on div "Apps" at bounding box center [37, 54] width 27 height 15
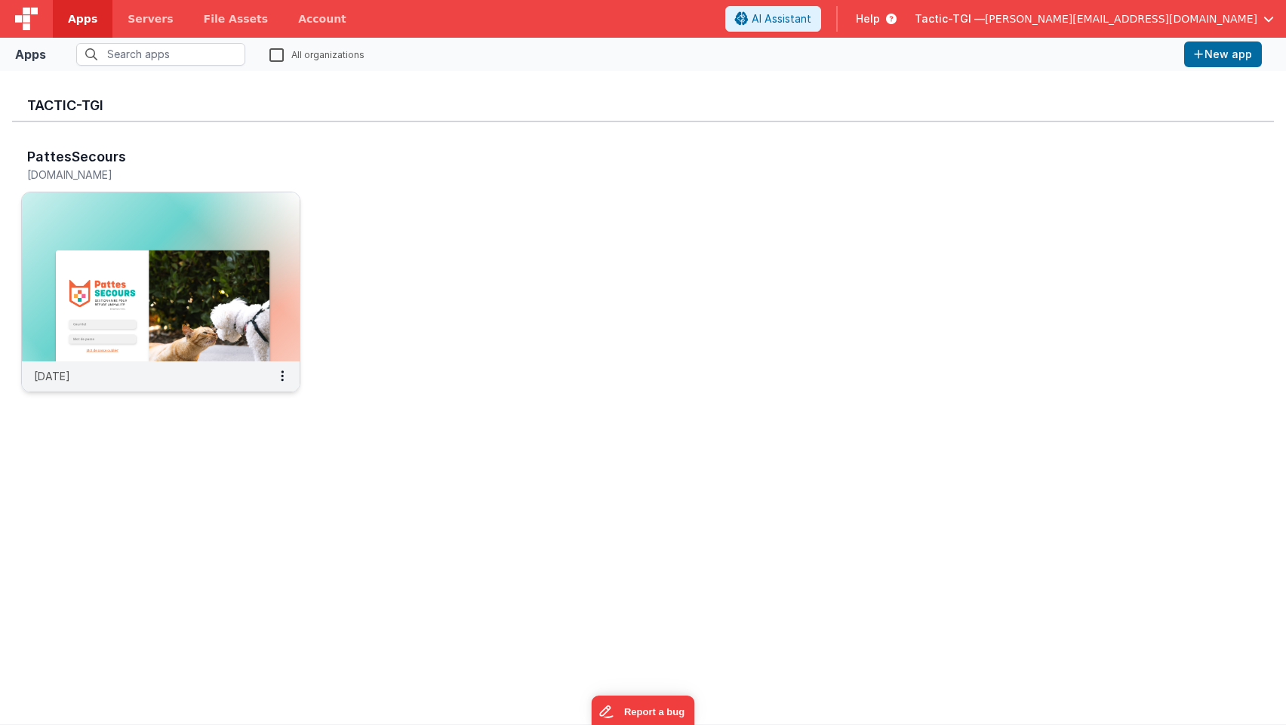
click at [131, 165] on div "PattesSecours" at bounding box center [145, 159] width 236 height 20
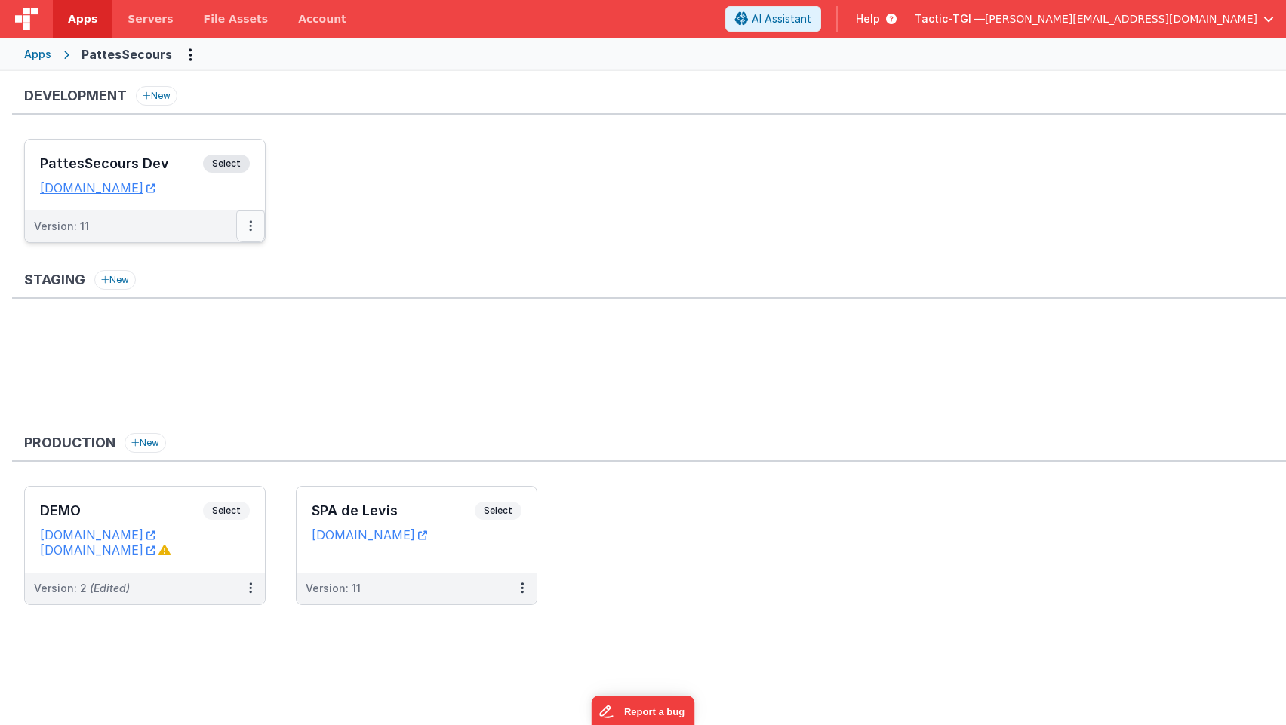
click at [248, 223] on button at bounding box center [250, 227] width 29 height 32
click at [204, 261] on link "Edit" at bounding box center [198, 260] width 133 height 27
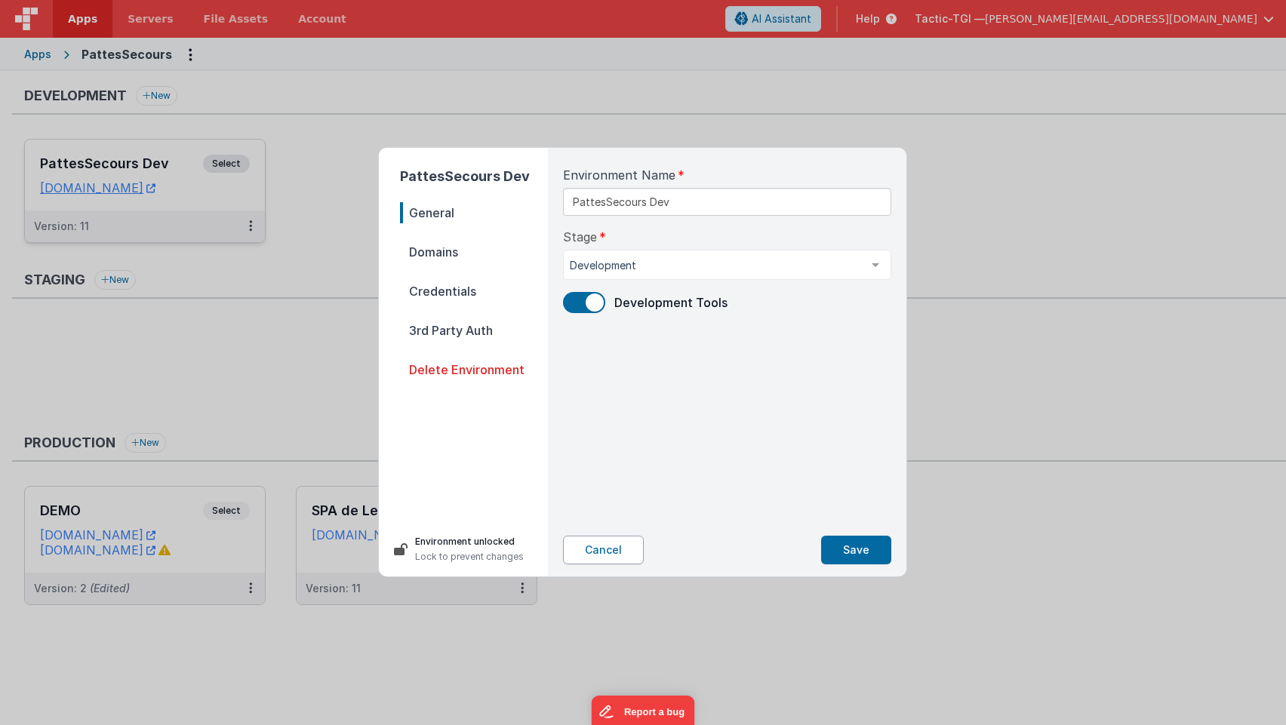
click at [624, 550] on button "Cancel" at bounding box center [603, 550] width 81 height 29
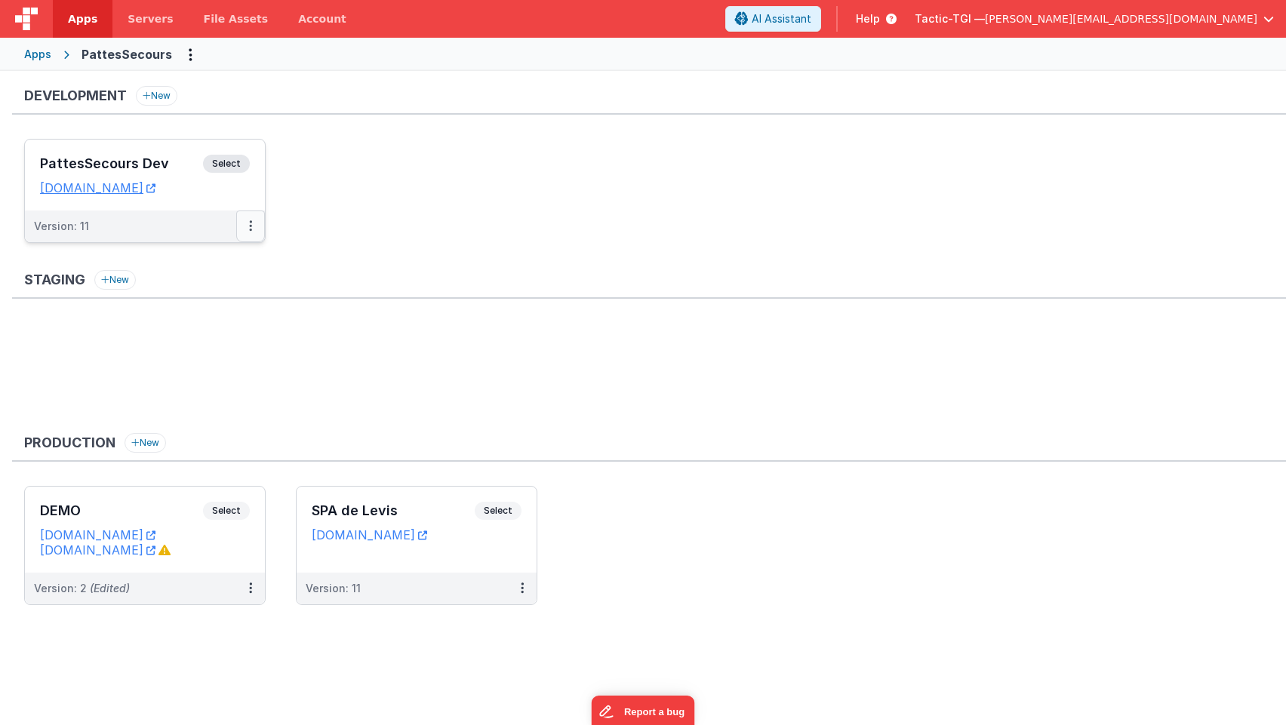
click at [244, 216] on button at bounding box center [250, 227] width 29 height 32
click at [229, 263] on link "Edit" at bounding box center [198, 260] width 133 height 27
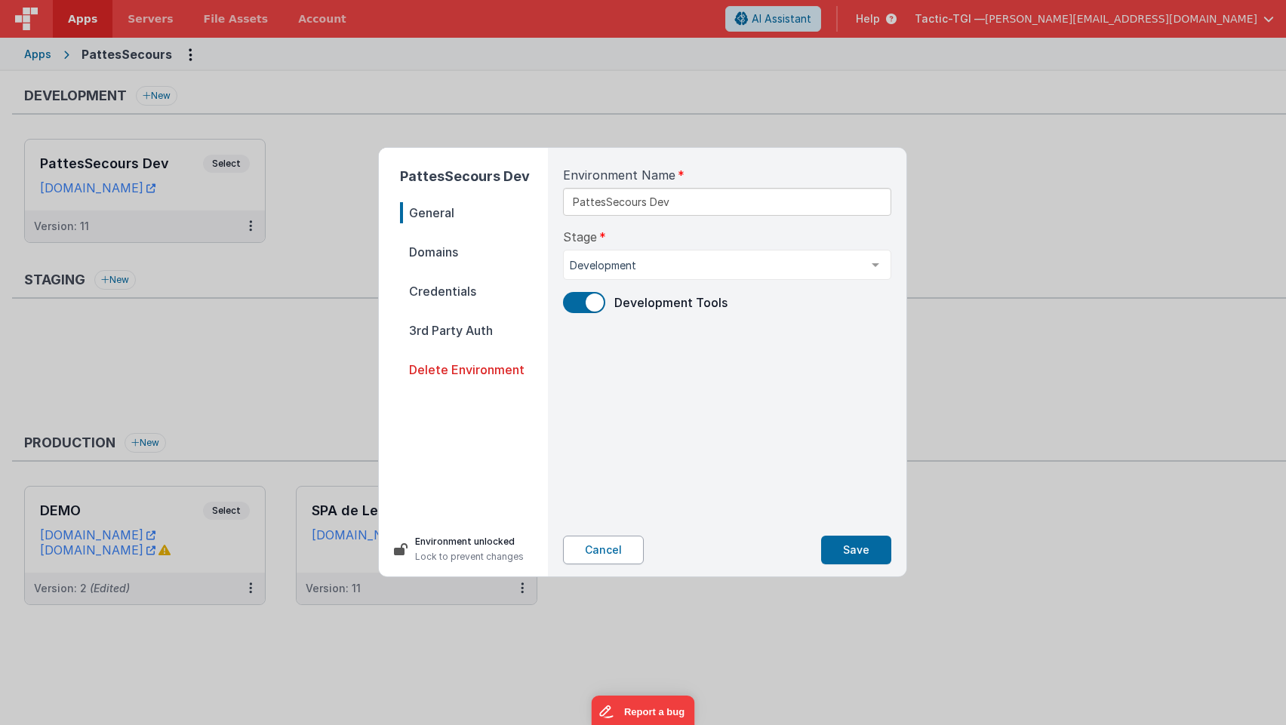
drag, startPoint x: 606, startPoint y: 541, endPoint x: 620, endPoint y: 535, distance: 15.6
click at [606, 540] on button "Cancel" at bounding box center [603, 550] width 81 height 29
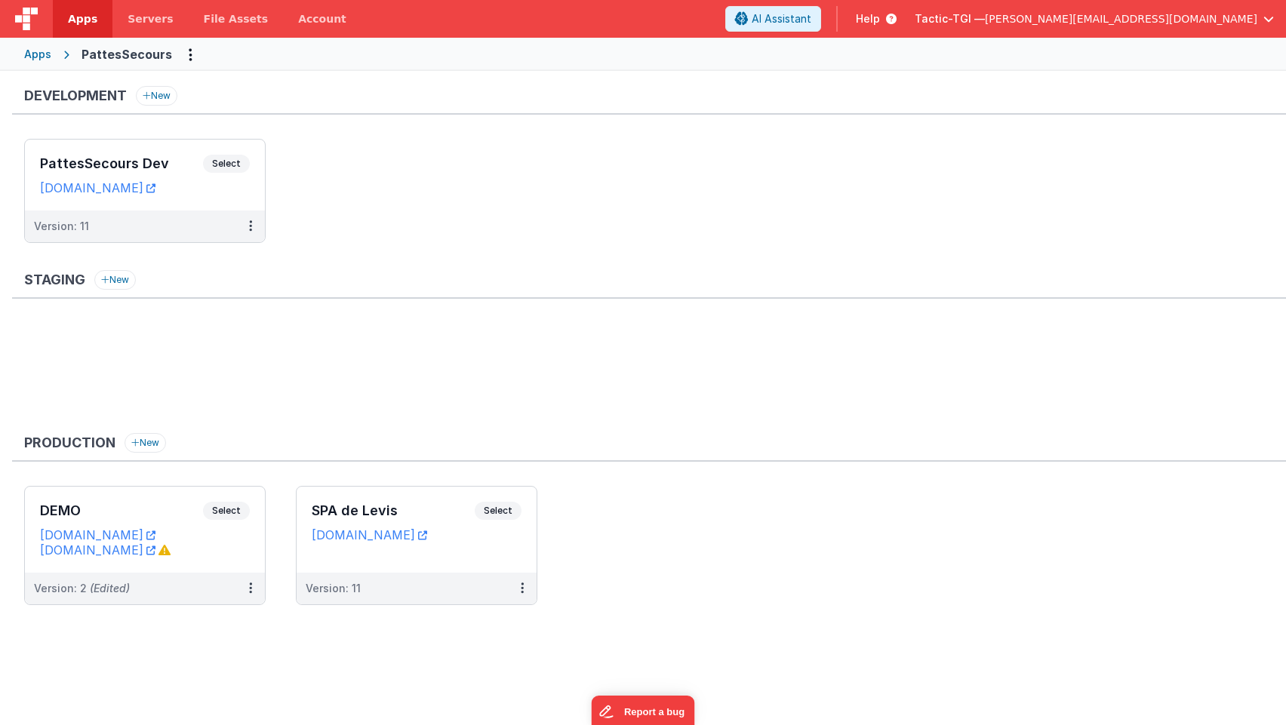
click at [650, 167] on ul "PattesSecours Dev Select URLs [DOMAIN_NAME] Version: 11" at bounding box center [655, 198] width 1262 height 119
